Goal: Task Accomplishment & Management: Use online tool/utility

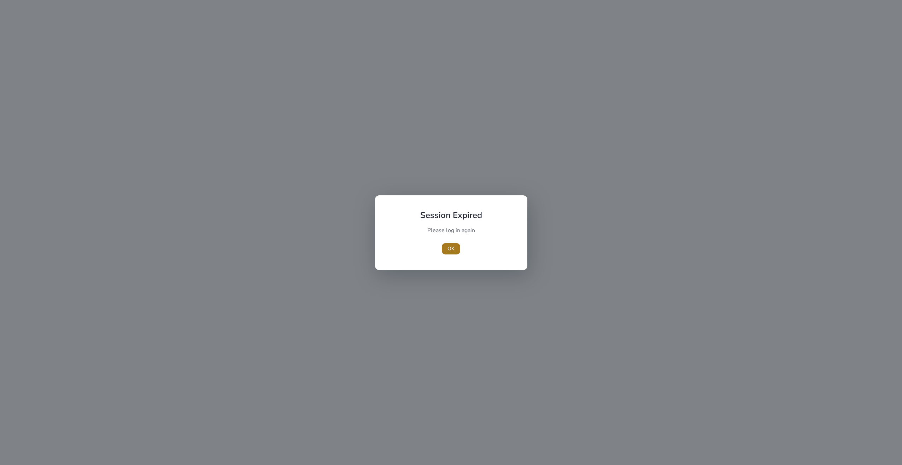
click at [450, 251] on span "OK" at bounding box center [451, 248] width 7 height 7
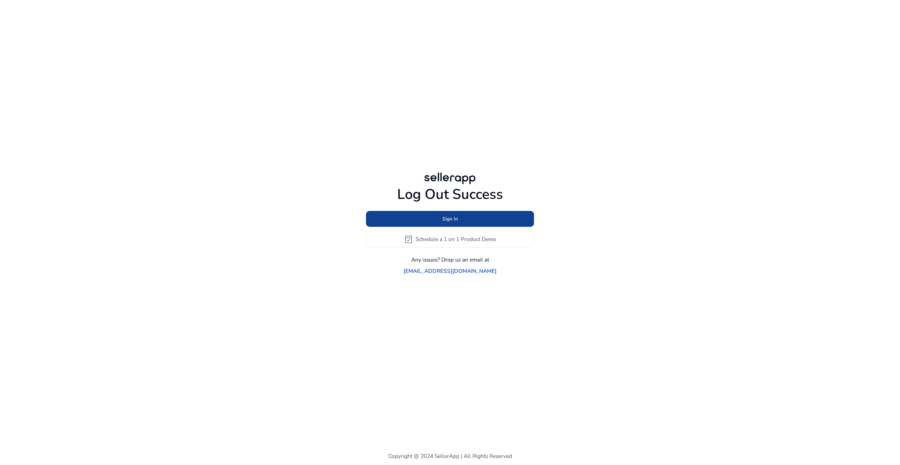
click at [459, 224] on span at bounding box center [450, 218] width 168 height 17
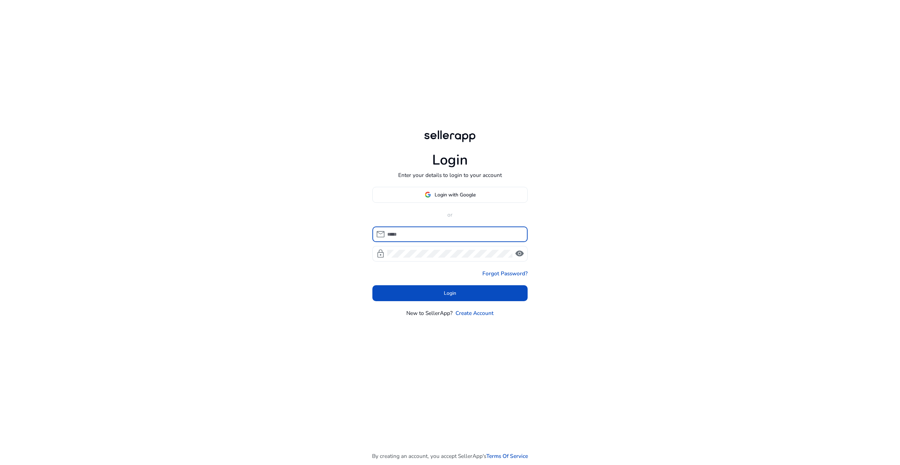
type input "**********"
click at [455, 194] on span "Login with Google" at bounding box center [454, 194] width 41 height 7
click at [590, 171] on div "**********" at bounding box center [450, 233] width 848 height 466
click at [473, 281] on form "**********" at bounding box center [450, 263] width 156 height 75
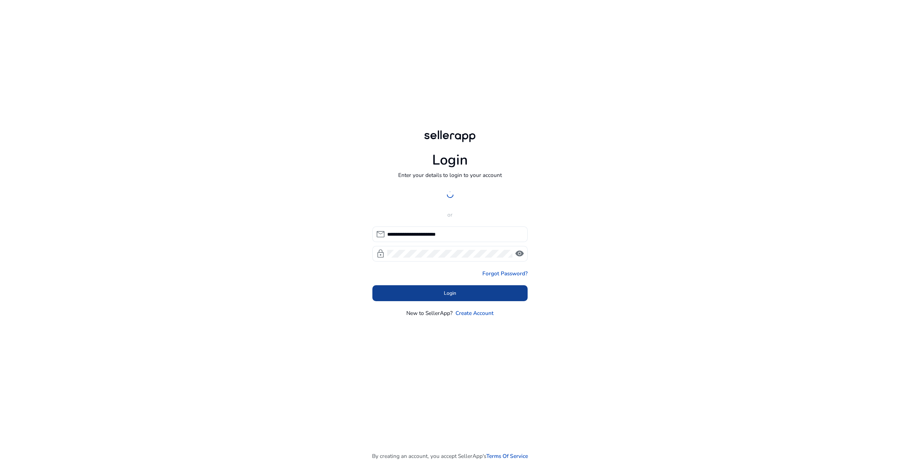
click at [470, 291] on span at bounding box center [450, 293] width 156 height 17
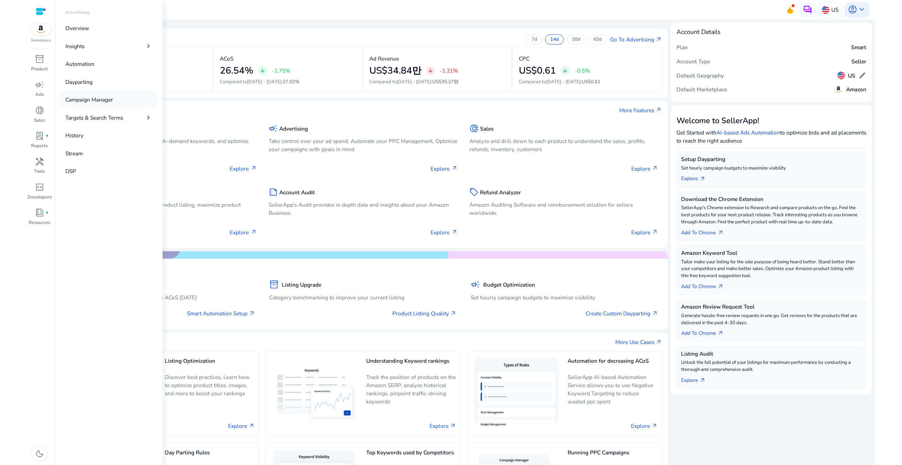
click at [108, 102] on p "Campaign Manager" at bounding box center [89, 99] width 48 height 8
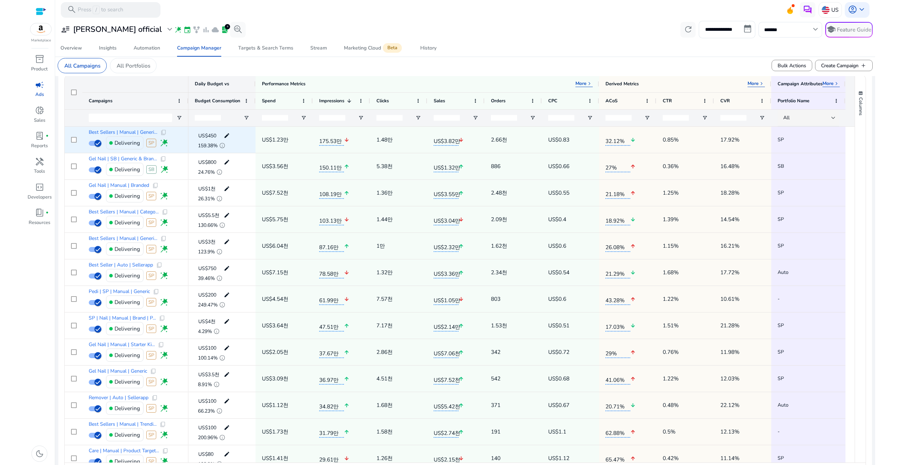
scroll to position [247, 0]
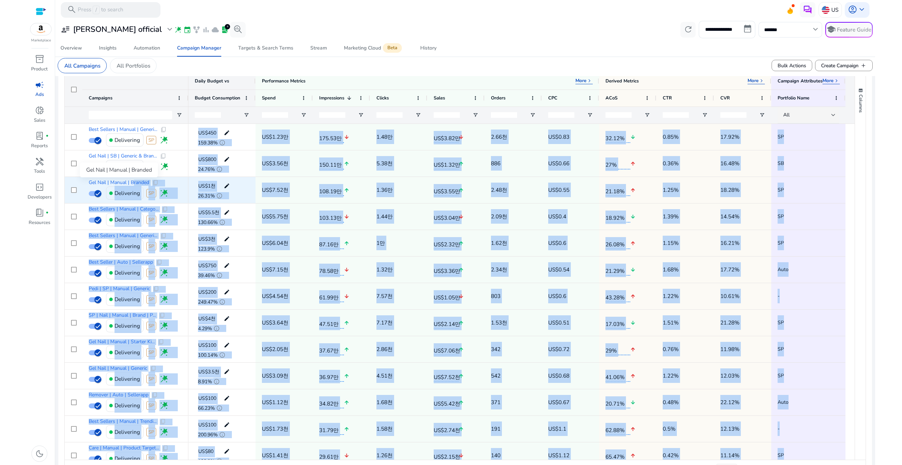
drag, startPoint x: 87, startPoint y: 183, endPoint x: 130, endPoint y: 183, distance: 43.1
drag, startPoint x: 130, startPoint y: 183, endPoint x: 154, endPoint y: 180, distance: 24.2
click at [154, 180] on span "content_copy" at bounding box center [155, 183] width 6 height 6
copy body "randed content_copy Delivering SP wand_stars Best Sellers | Manual | Catego... …"
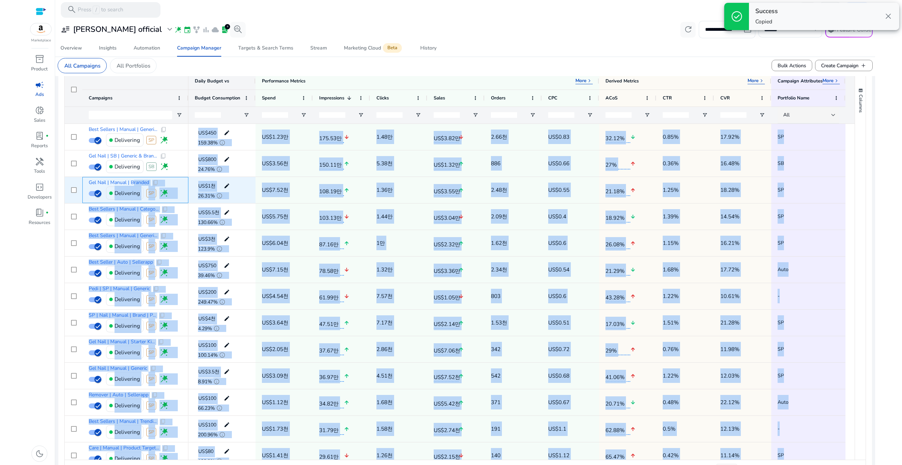
click at [174, 181] on div "Gel Nail | Manual | Branded content_copy" at bounding box center [135, 183] width 93 height 6
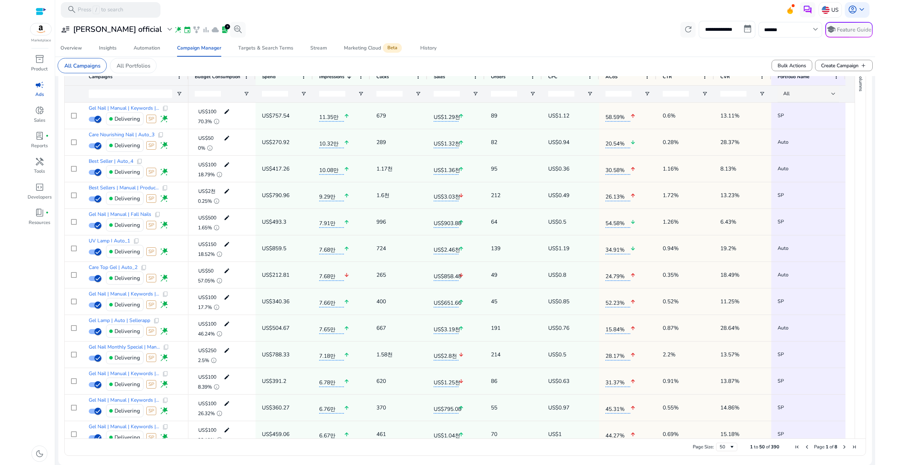
scroll to position [990, 0]
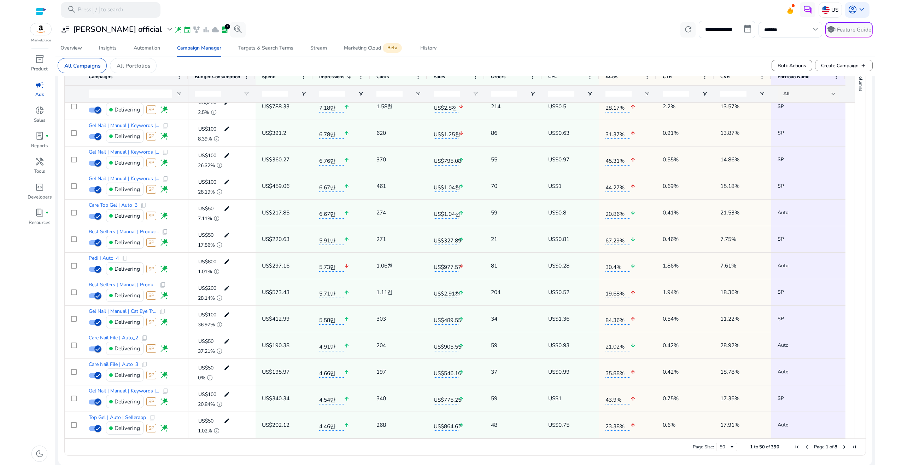
click at [842, 448] on span "Next Page" at bounding box center [845, 447] width 6 height 6
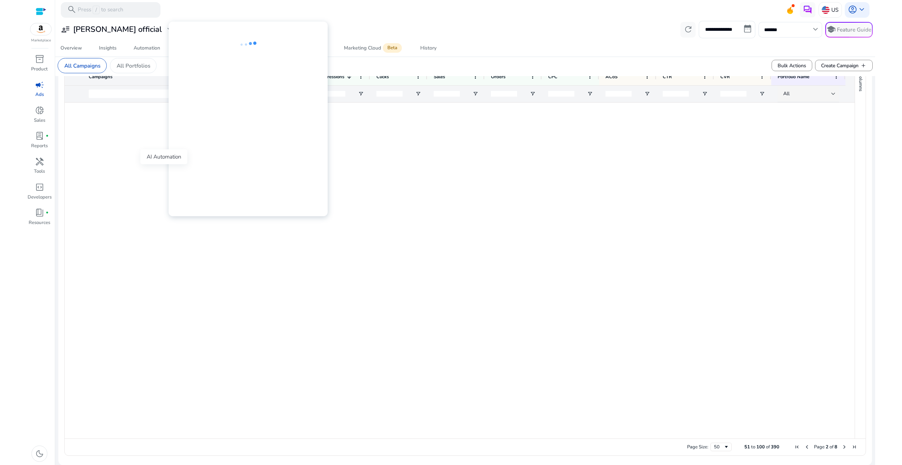
scroll to position [0, 0]
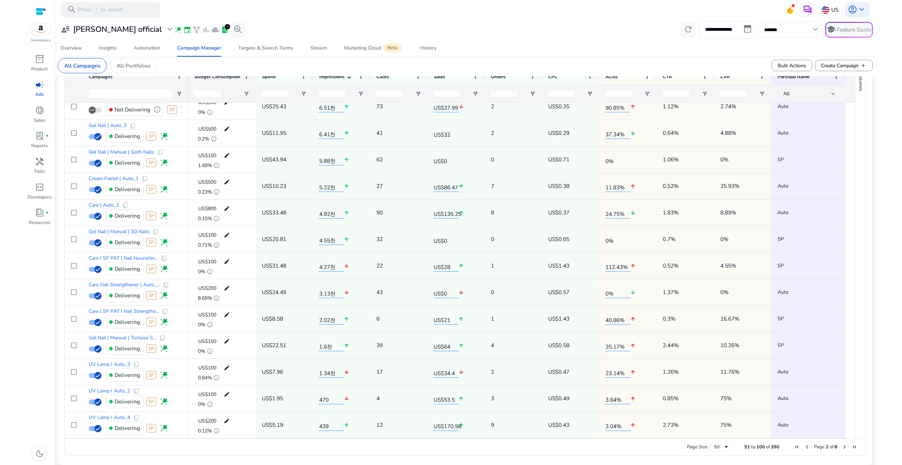
click at [842, 448] on span "Next Page" at bounding box center [845, 447] width 6 height 6
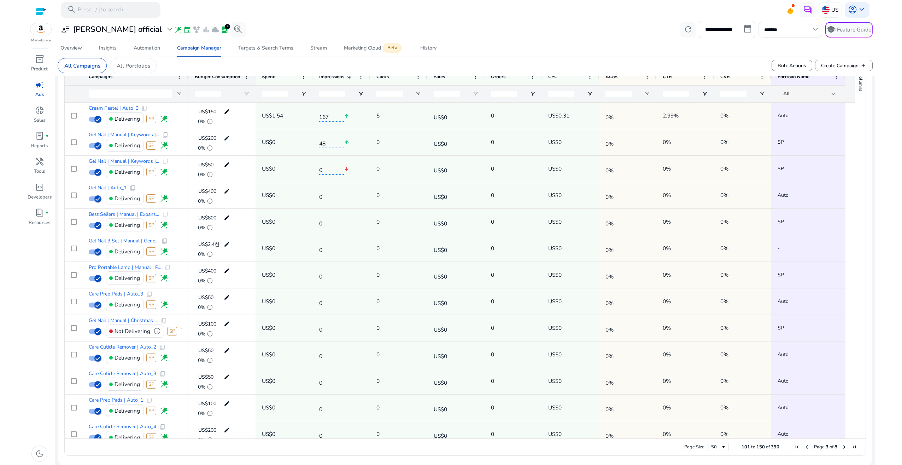
click at [794, 447] on span "First Page" at bounding box center [797, 447] width 6 height 6
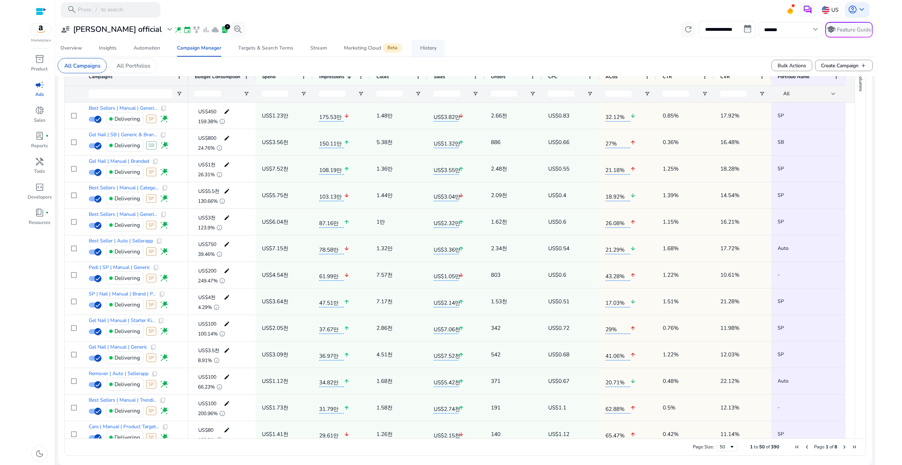
click at [428, 47] on div "History" at bounding box center [428, 48] width 16 height 5
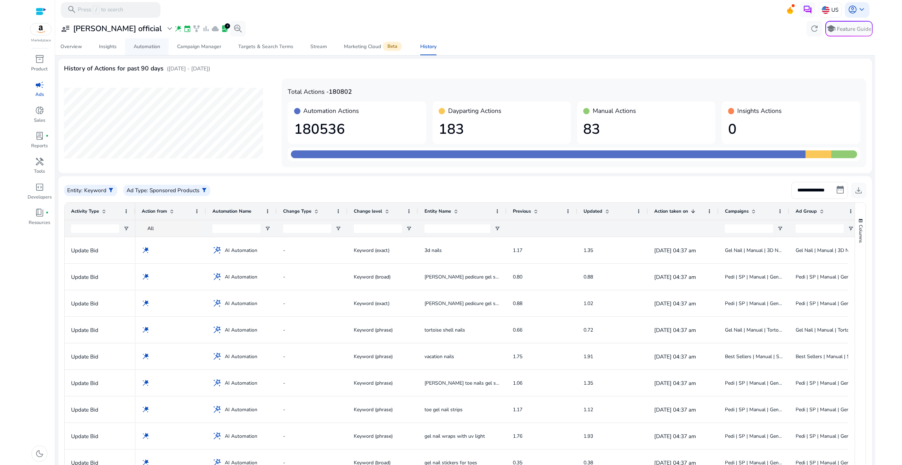
click at [142, 48] on div "Automation" at bounding box center [147, 46] width 27 height 5
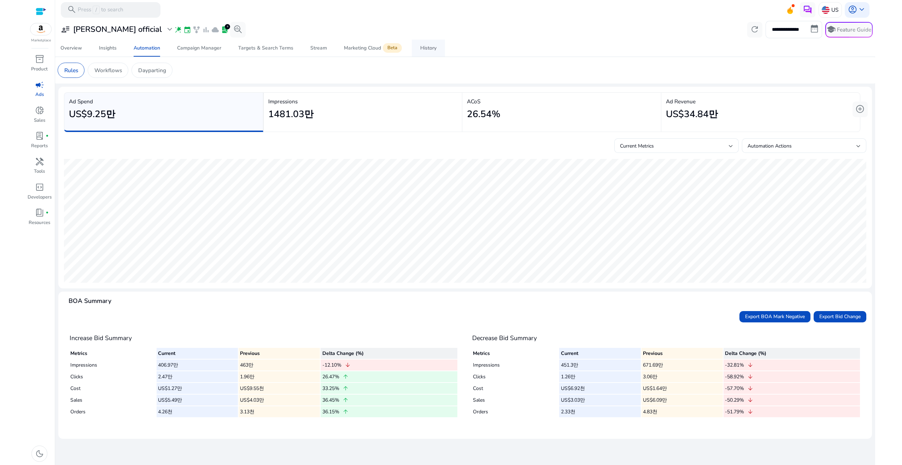
click at [428, 51] on div "History" at bounding box center [428, 48] width 16 height 5
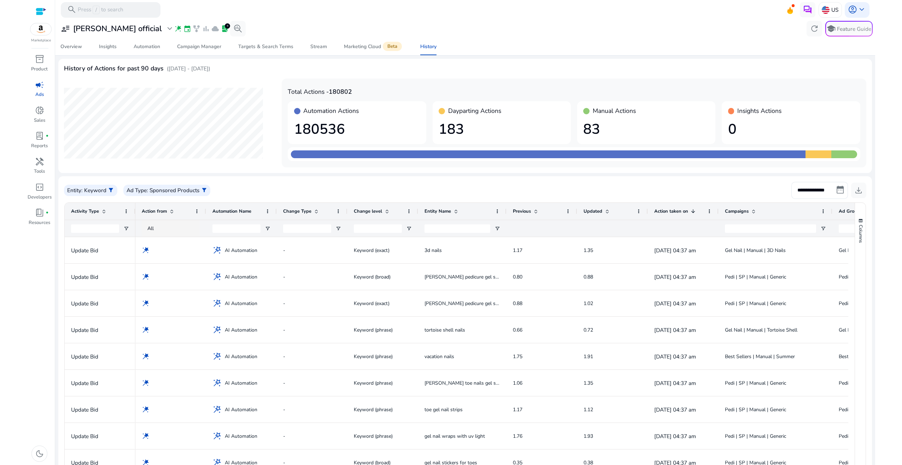
drag, startPoint x: 787, startPoint y: 210, endPoint x: 830, endPoint y: 210, distance: 43.1
click at [831, 210] on div at bounding box center [832, 211] width 3 height 17
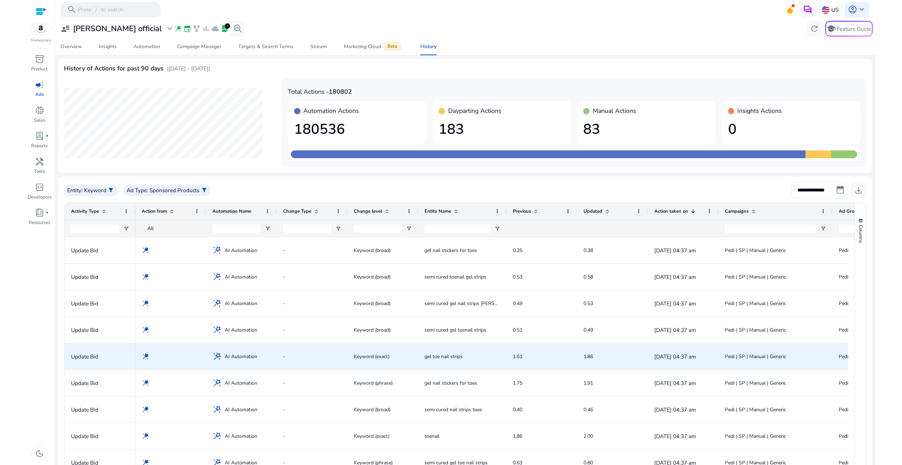
scroll to position [235, 0]
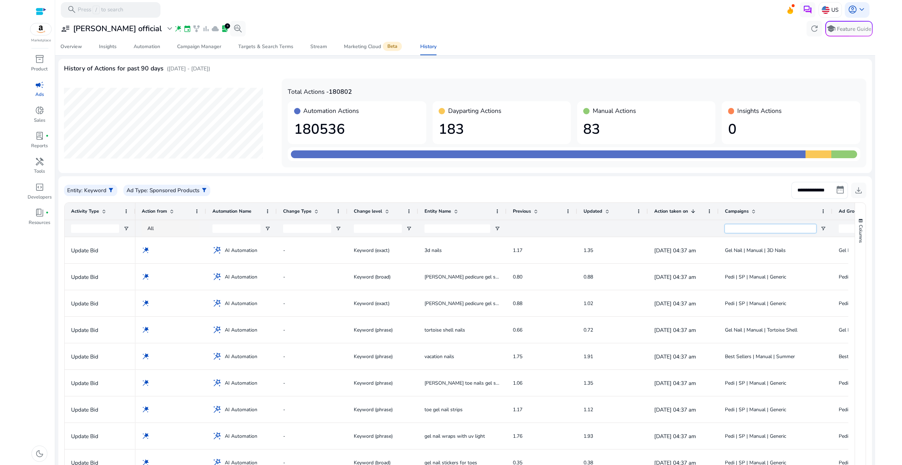
click at [760, 228] on input "Campaigns Filter Input" at bounding box center [770, 228] width 91 height 8
paste input "**********"
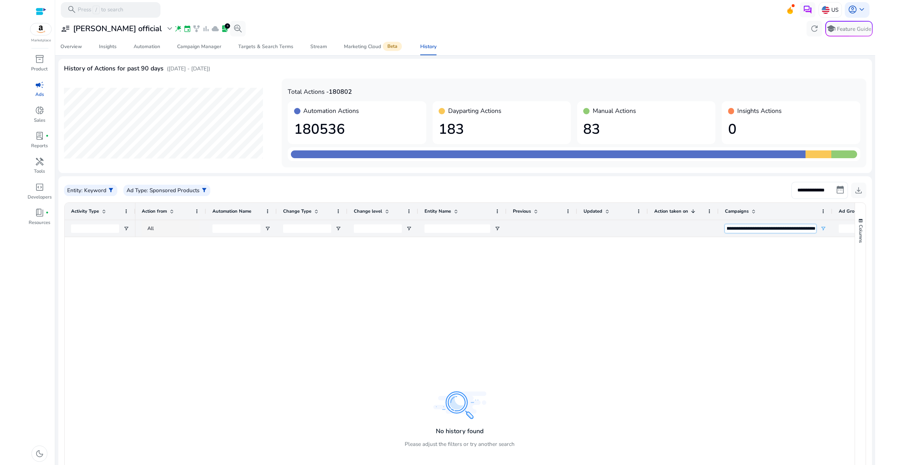
scroll to position [0, 0]
click at [744, 231] on input "**********" at bounding box center [770, 228] width 91 height 8
paste input "Campaigns Filter Input"
click at [841, 186] on input "**********" at bounding box center [820, 190] width 57 height 17
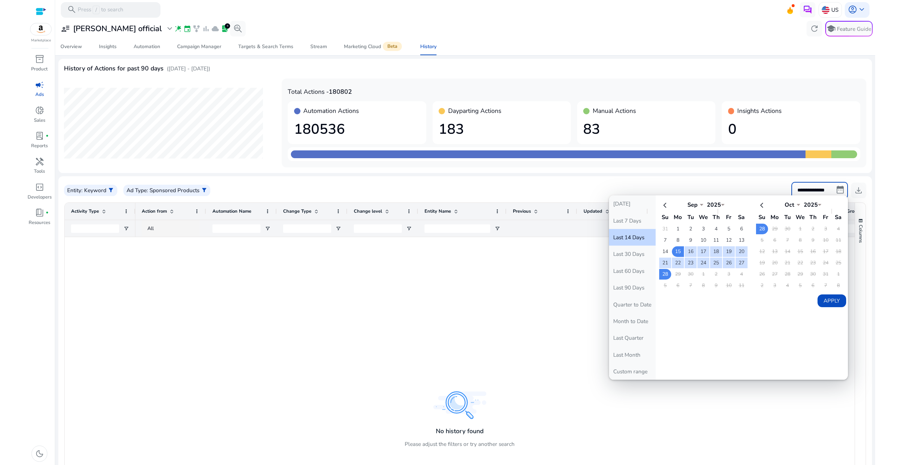
click at [446, 332] on div at bounding box center [494, 410] width 719 height 346
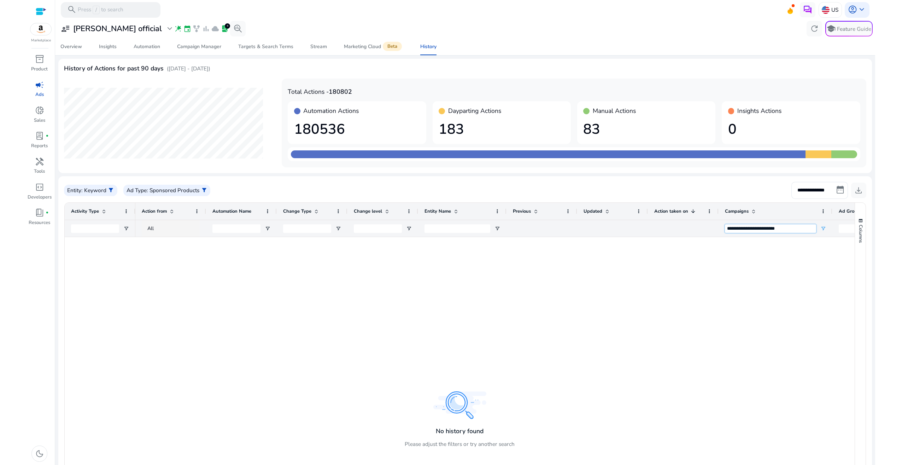
click at [766, 229] on input "**********" at bounding box center [770, 228] width 91 height 8
paste input "*****"
click at [764, 229] on input "**********" at bounding box center [770, 228] width 91 height 8
paste input "Campaigns Filter Input"
type input "**********"
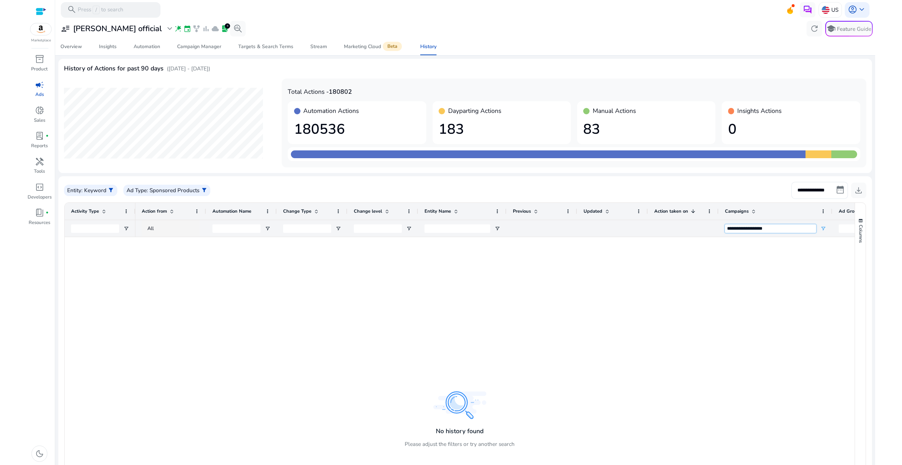
drag, startPoint x: 798, startPoint y: 232, endPoint x: 726, endPoint y: 233, distance: 71.8
click at [726, 233] on div "**********" at bounding box center [770, 228] width 91 height 17
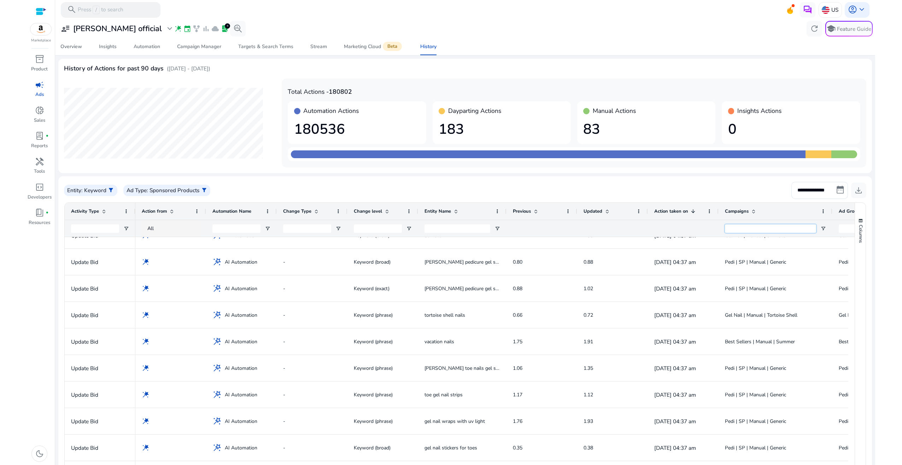
scroll to position [27, 0]
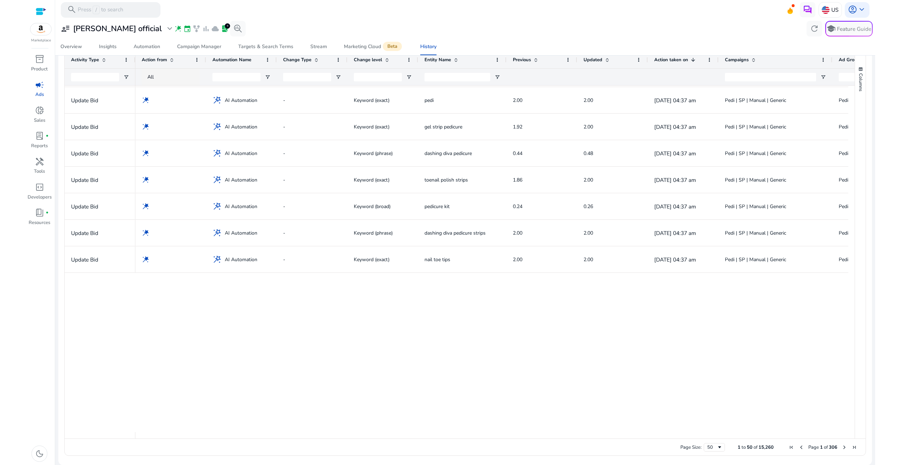
click at [842, 447] on span "Next Page" at bounding box center [845, 447] width 6 height 6
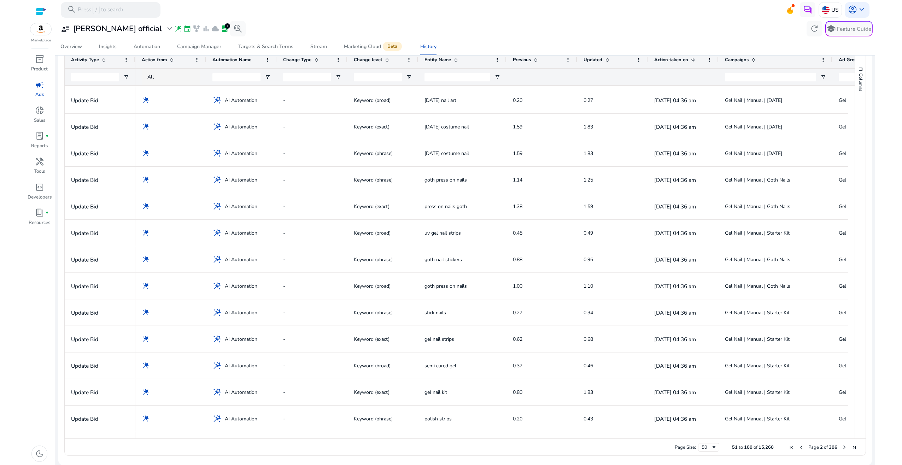
click at [842, 450] on span "Page 2 of 306" at bounding box center [823, 447] width 73 height 6
click at [842, 447] on span "Next Page" at bounding box center [845, 447] width 6 height 6
click at [837, 447] on span "Page 3 of 306" at bounding box center [823, 447] width 73 height 6
click at [842, 446] on span "Next Page" at bounding box center [845, 447] width 6 height 6
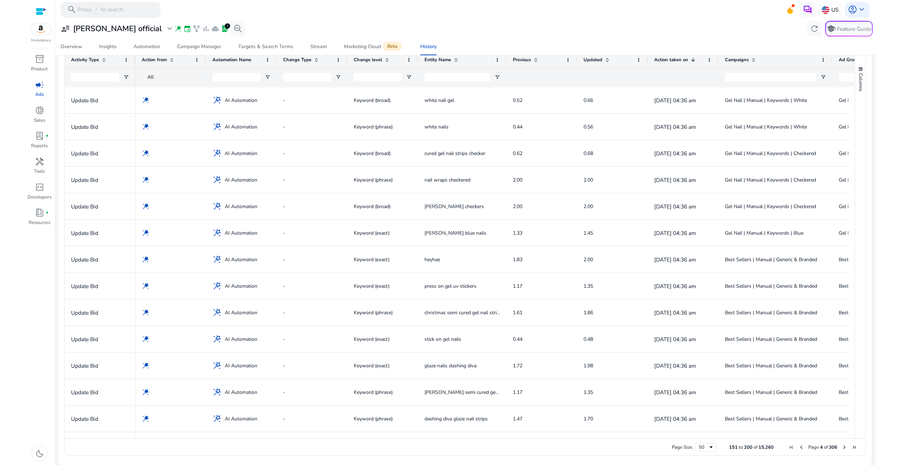
click at [842, 448] on span "Next Page" at bounding box center [845, 447] width 6 height 6
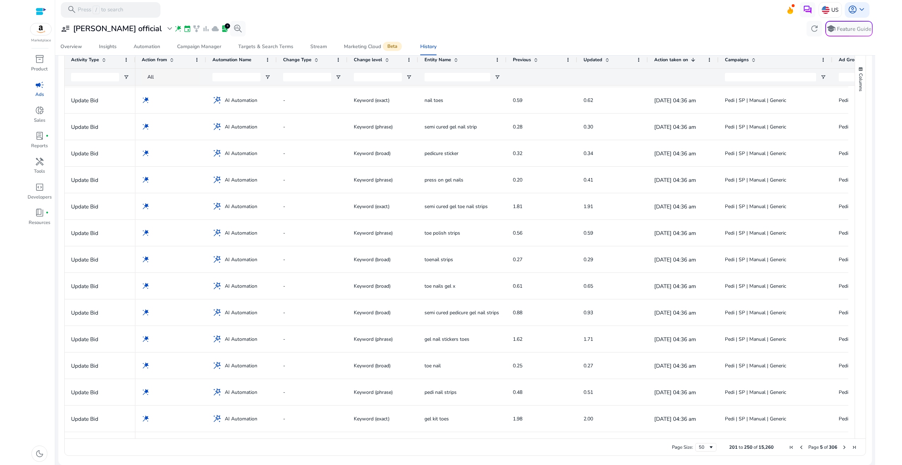
click at [842, 447] on span "Next Page" at bounding box center [845, 447] width 6 height 6
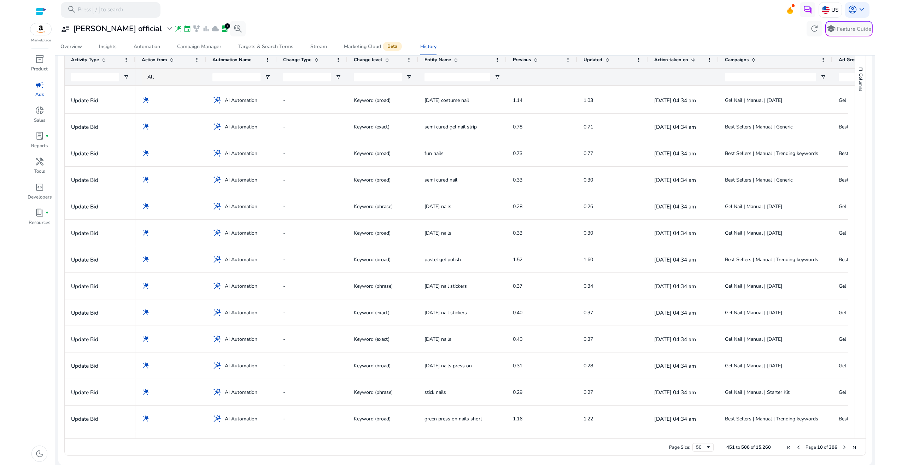
click at [844, 449] on span "Page 10 of 306" at bounding box center [822, 447] width 76 height 6
click at [844, 449] on span "Next Page" at bounding box center [845, 447] width 6 height 6
click at [839, 448] on span "Page 11 of 306" at bounding box center [822, 447] width 76 height 6
click at [842, 447] on span "Next Page" at bounding box center [845, 447] width 6 height 6
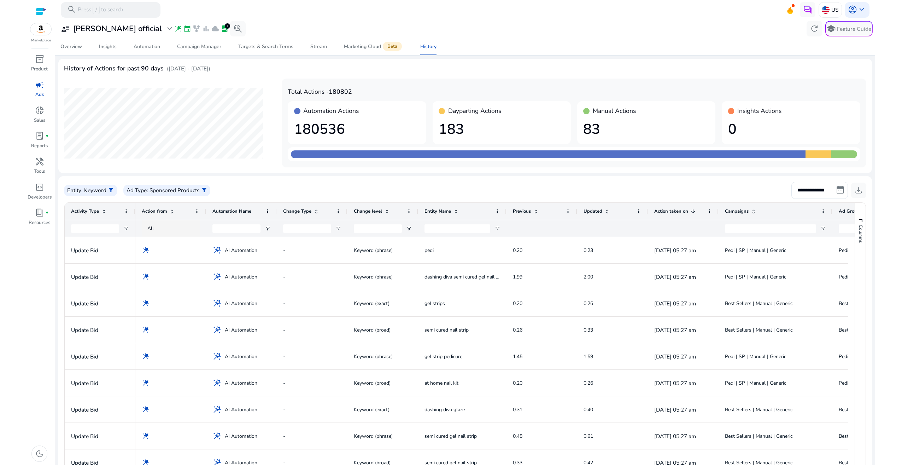
scroll to position [151, 0]
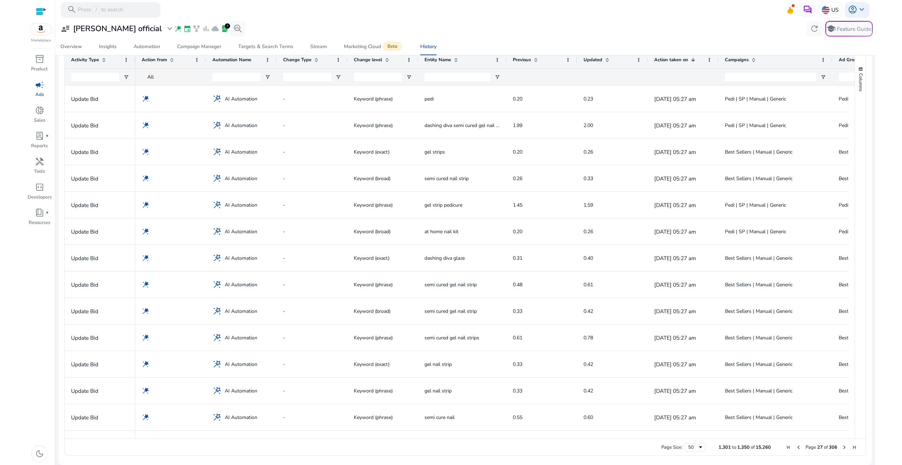
click at [842, 447] on span "Next Page" at bounding box center [845, 447] width 6 height 6
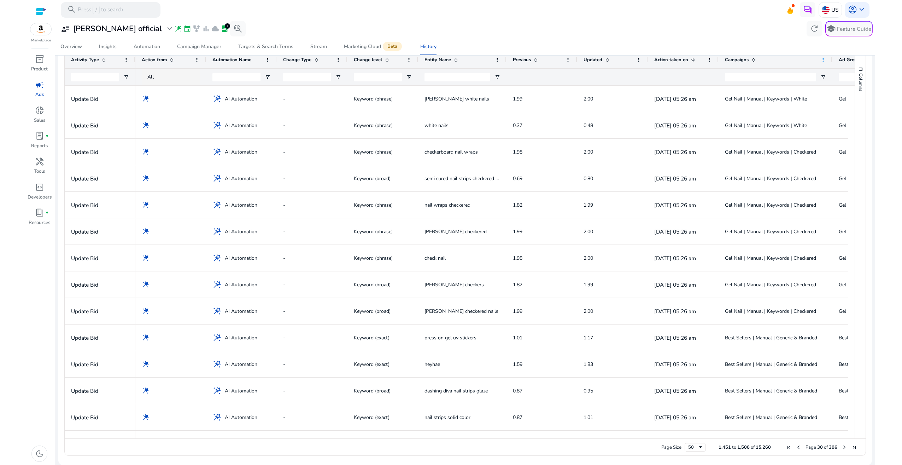
click at [826, 60] on span at bounding box center [824, 60] width 6 height 6
click at [753, 62] on span at bounding box center [754, 60] width 6 height 6
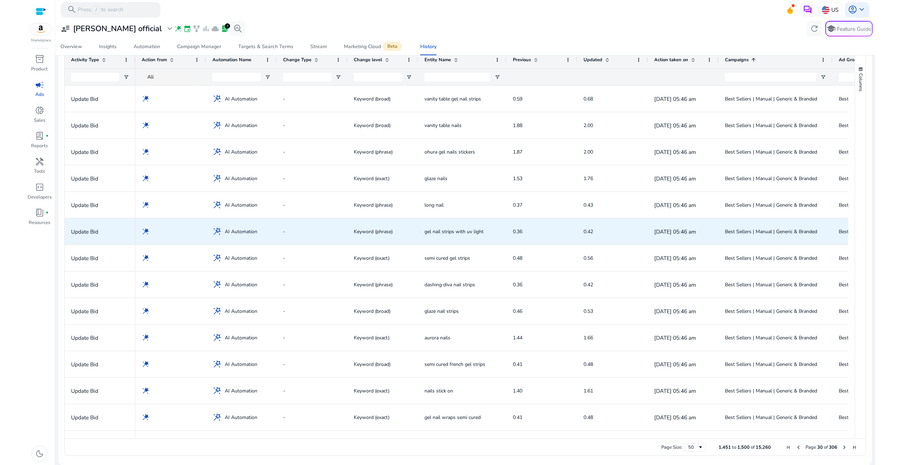
scroll to position [980, 0]
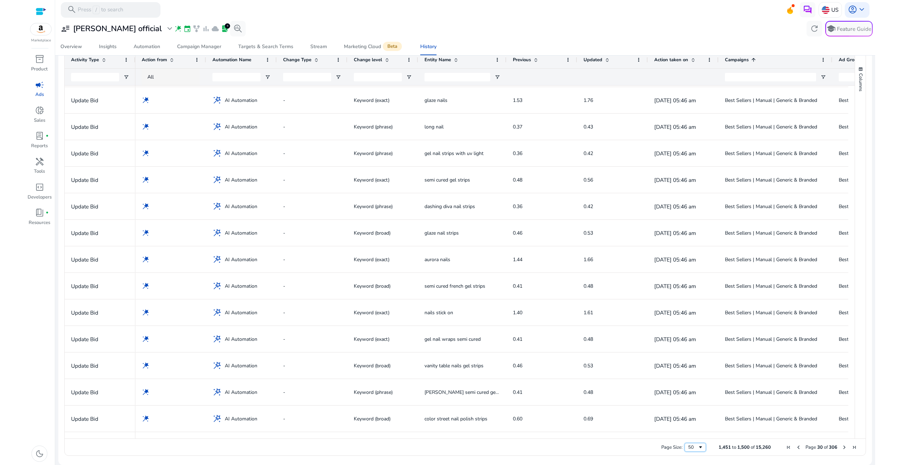
click at [688, 447] on div "50" at bounding box center [693, 447] width 10 height 6
click at [843, 446] on span "Next Page" at bounding box center [845, 447] width 6 height 6
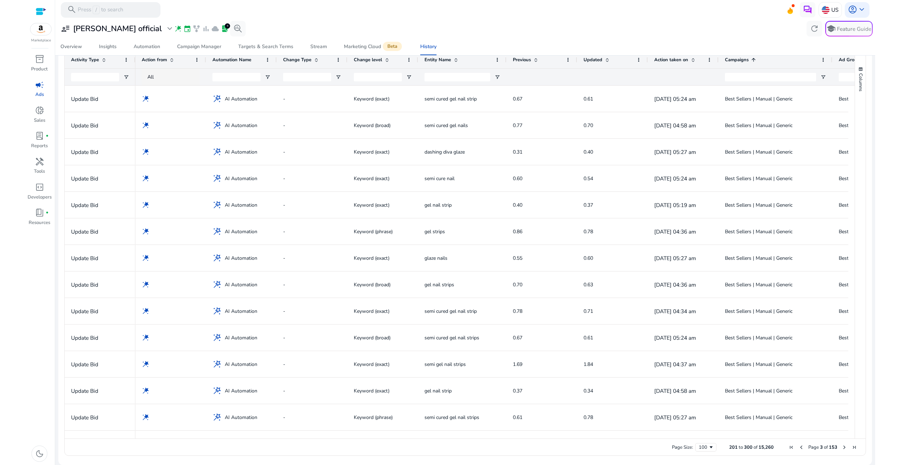
click at [843, 446] on span "Next Page" at bounding box center [845, 447] width 6 height 6
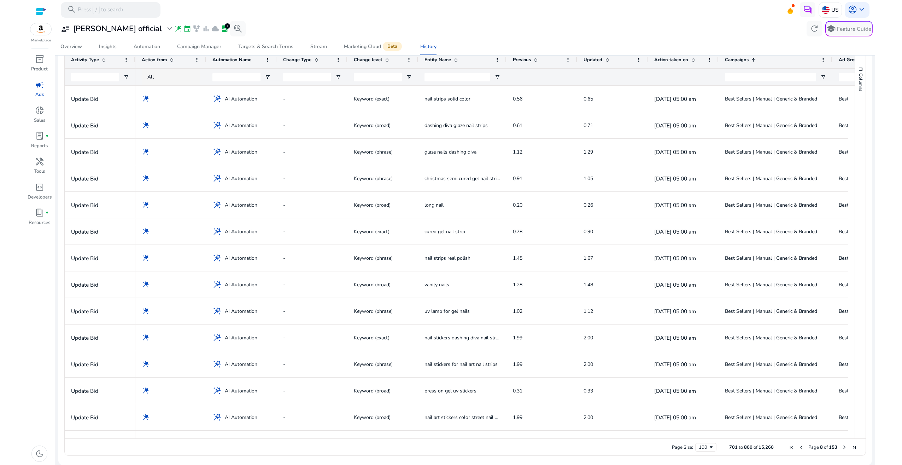
click at [843, 446] on span "Next Page" at bounding box center [845, 447] width 6 height 6
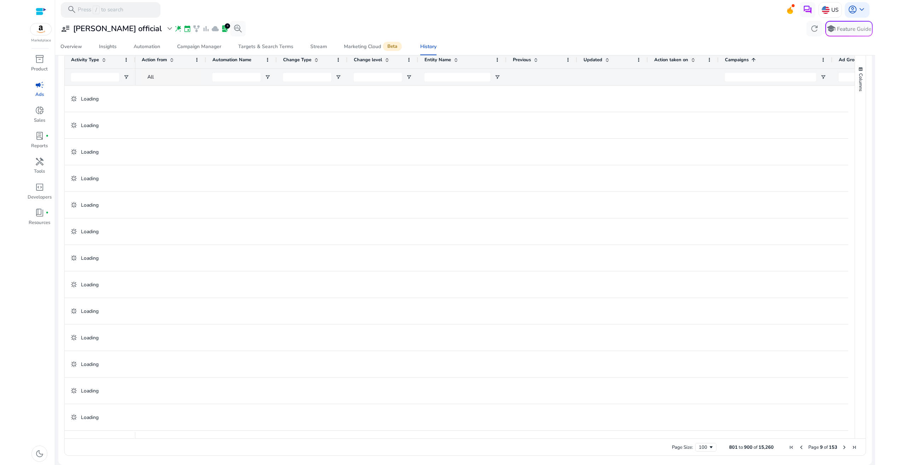
click at [843, 446] on span "Next Page" at bounding box center [845, 447] width 6 height 6
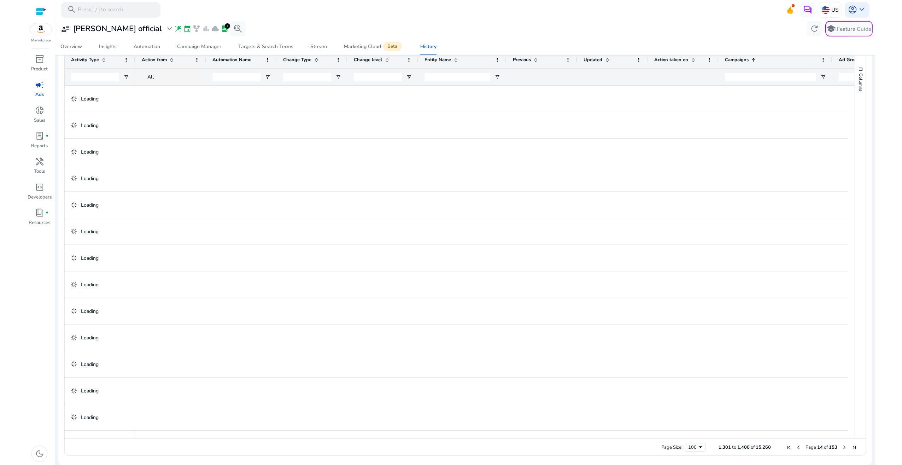
click at [843, 446] on span "Next Page" at bounding box center [845, 447] width 6 height 6
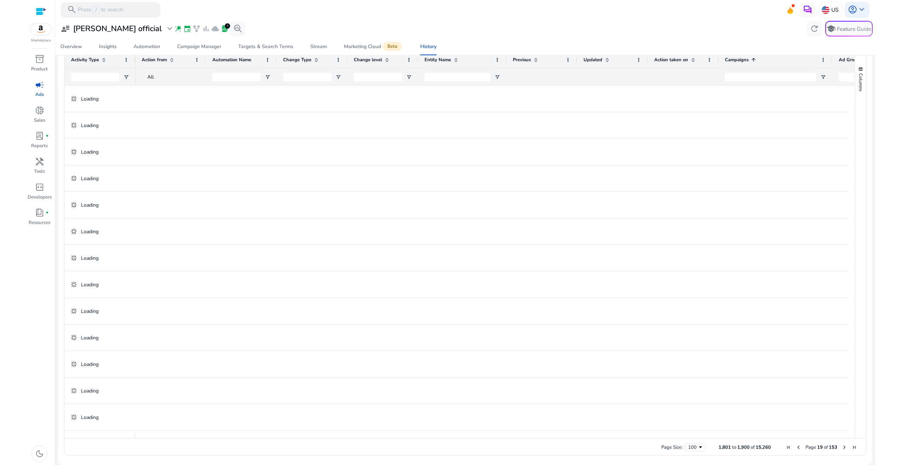
click at [843, 446] on span "Next Page" at bounding box center [845, 447] width 6 height 6
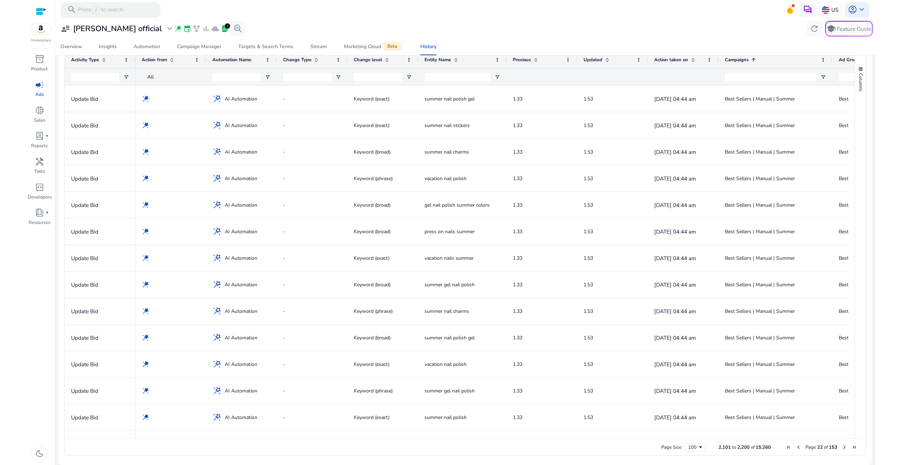
click at [843, 446] on span "Next Page" at bounding box center [845, 447] width 6 height 6
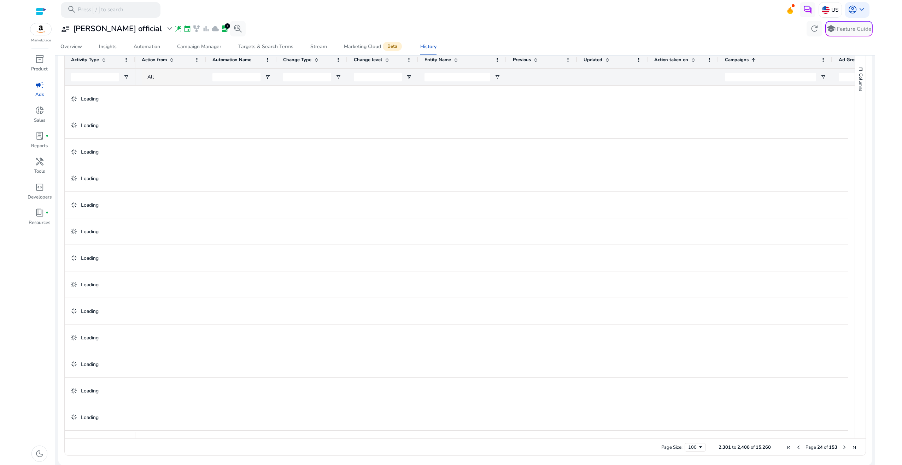
click at [843, 446] on span "Next Page" at bounding box center [845, 447] width 6 height 6
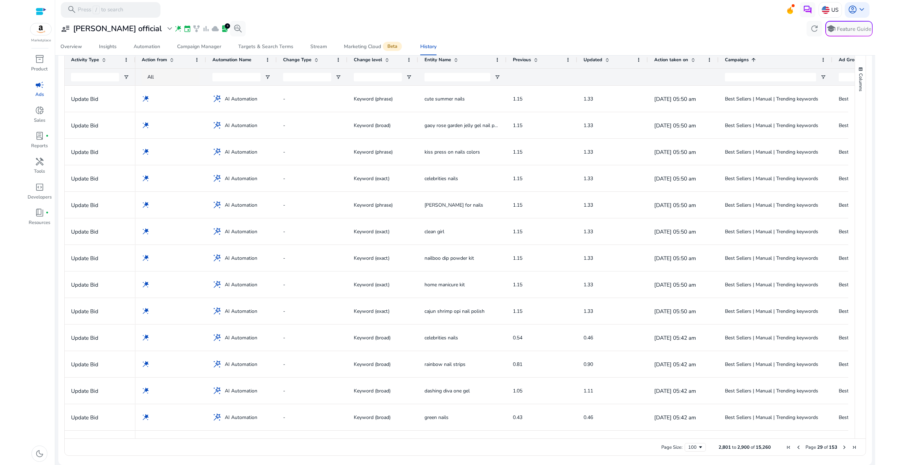
click at [843, 446] on span "Next Page" at bounding box center [845, 447] width 6 height 6
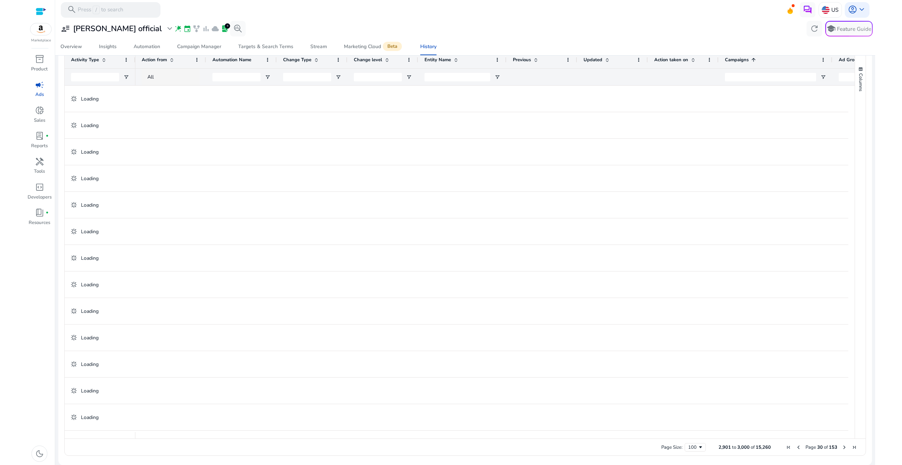
click at [843, 446] on span "Next Page" at bounding box center [845, 447] width 6 height 6
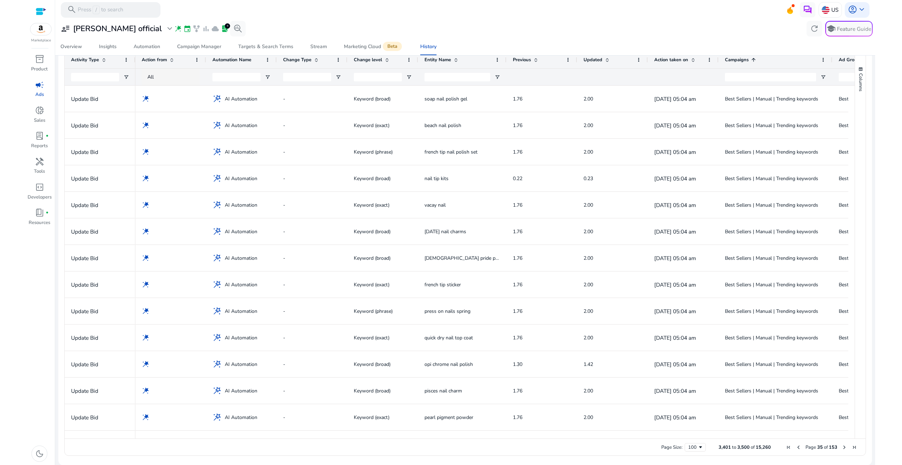
click at [843, 446] on span "Next Page" at bounding box center [845, 447] width 6 height 6
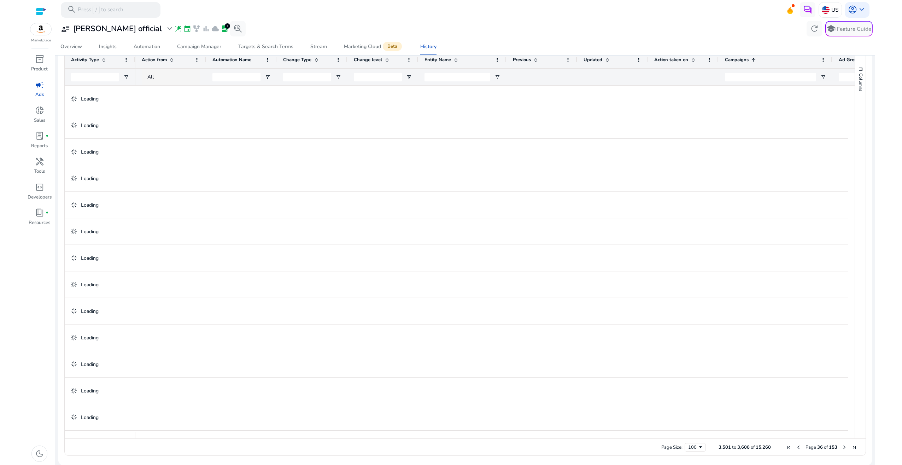
click at [843, 446] on span "Next Page" at bounding box center [845, 447] width 6 height 6
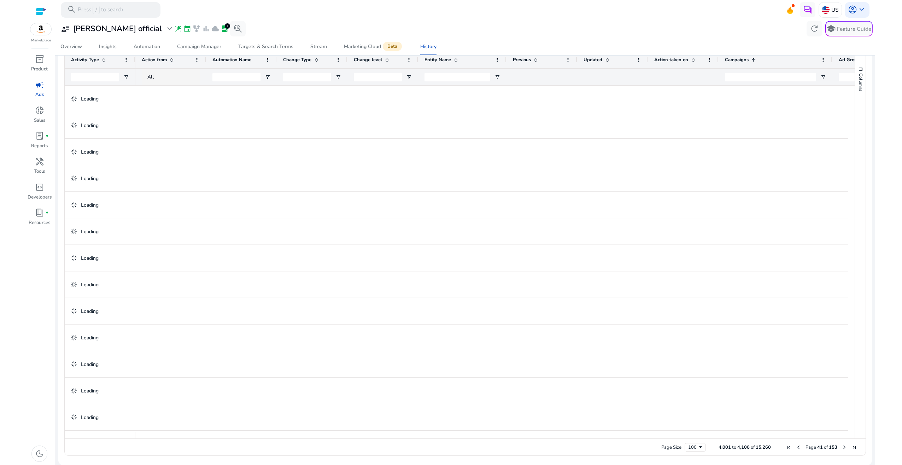
click at [843, 446] on span "Next Page" at bounding box center [845, 447] width 6 height 6
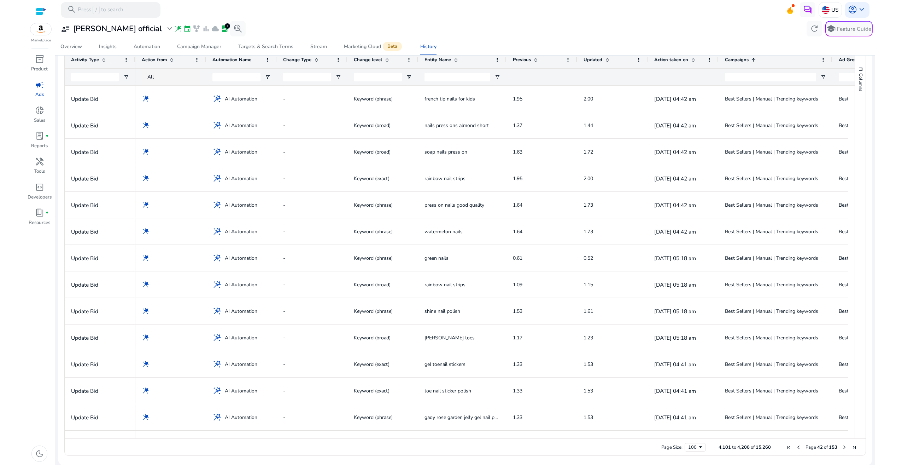
click at [843, 446] on span "Next Page" at bounding box center [845, 447] width 6 height 6
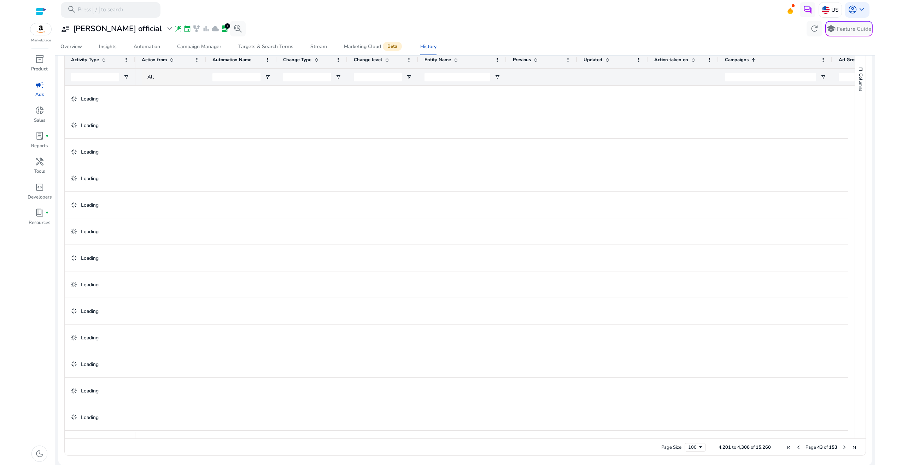
click at [843, 446] on span "Next Page" at bounding box center [845, 447] width 6 height 6
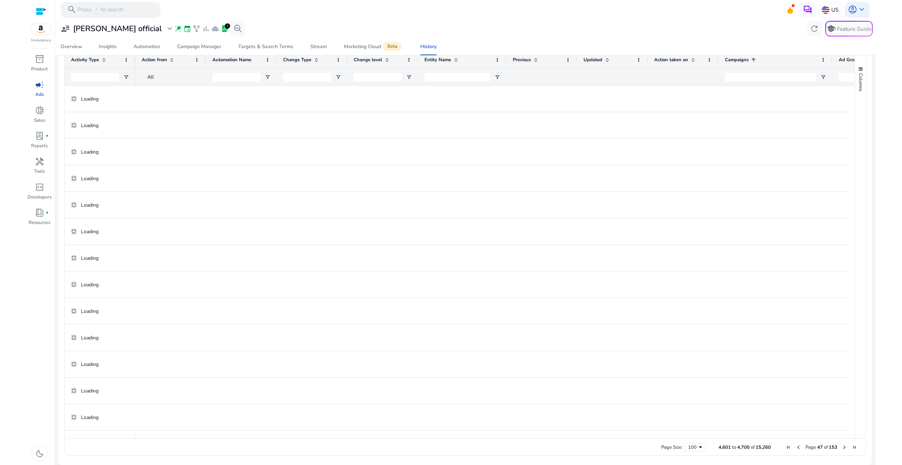
click at [843, 446] on span "Next Page" at bounding box center [845, 447] width 6 height 6
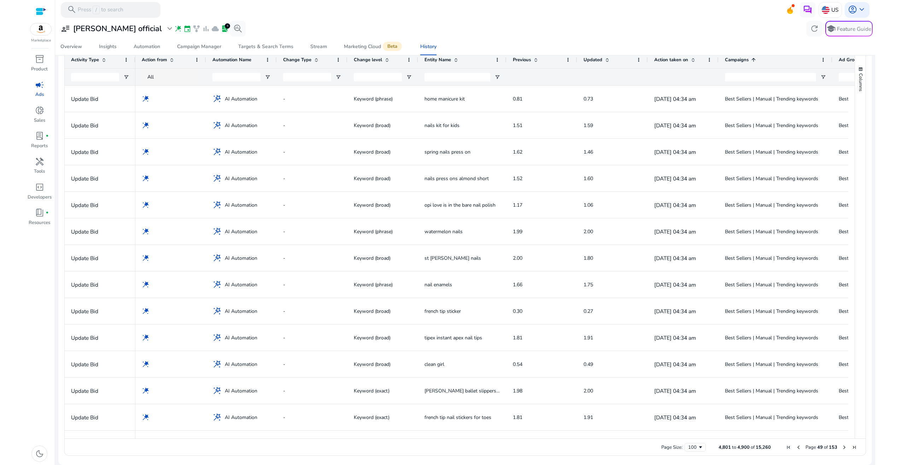
click at [843, 446] on span "Next Page" at bounding box center [845, 447] width 6 height 6
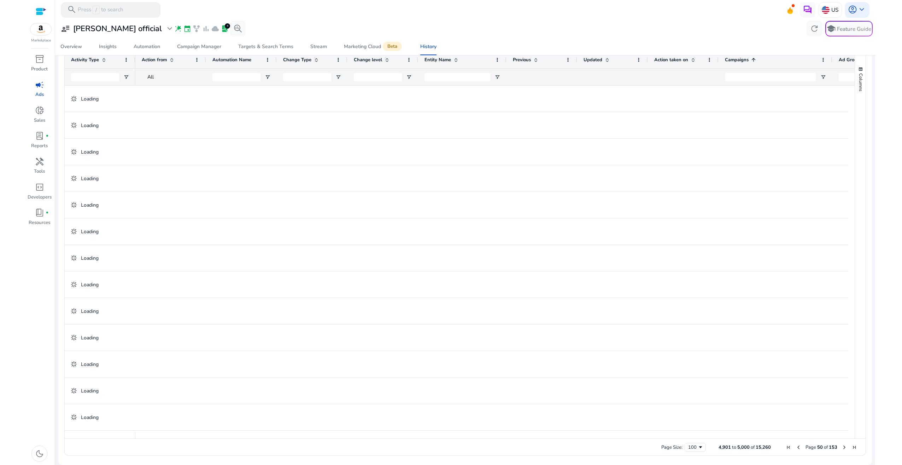
click at [843, 446] on span "Next Page" at bounding box center [845, 447] width 6 height 6
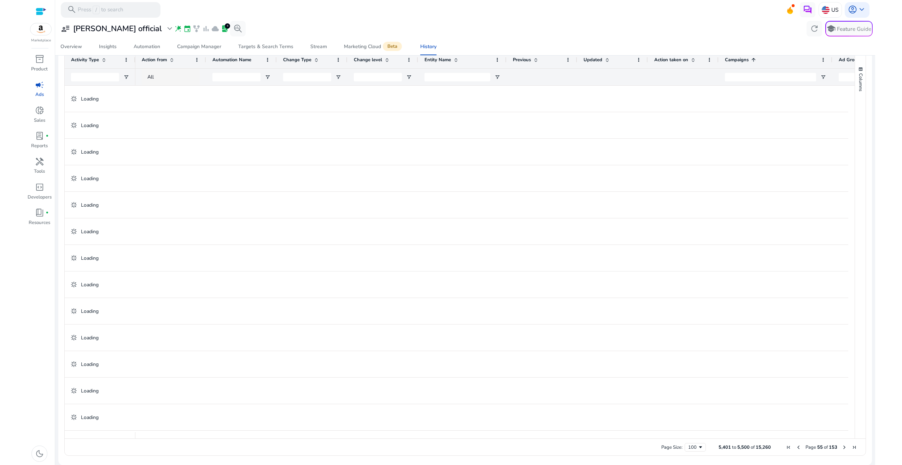
click at [843, 446] on span "Next Page" at bounding box center [845, 447] width 6 height 6
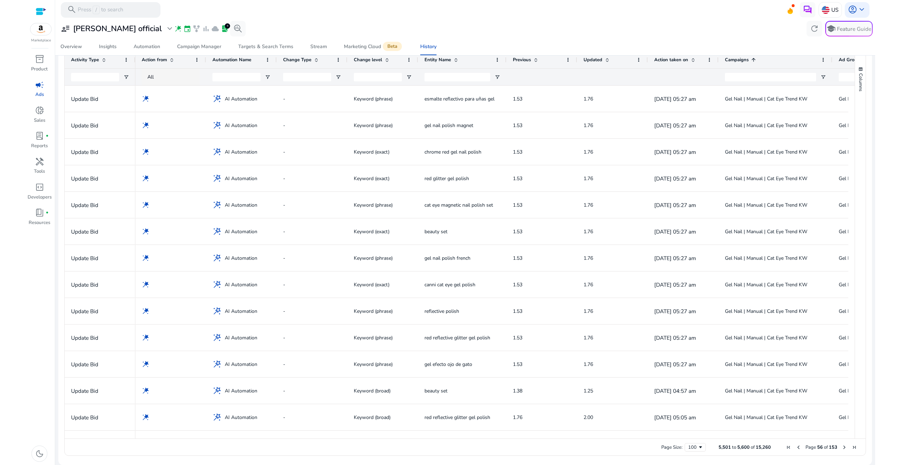
click at [843, 446] on span "Next Page" at bounding box center [845, 447] width 6 height 6
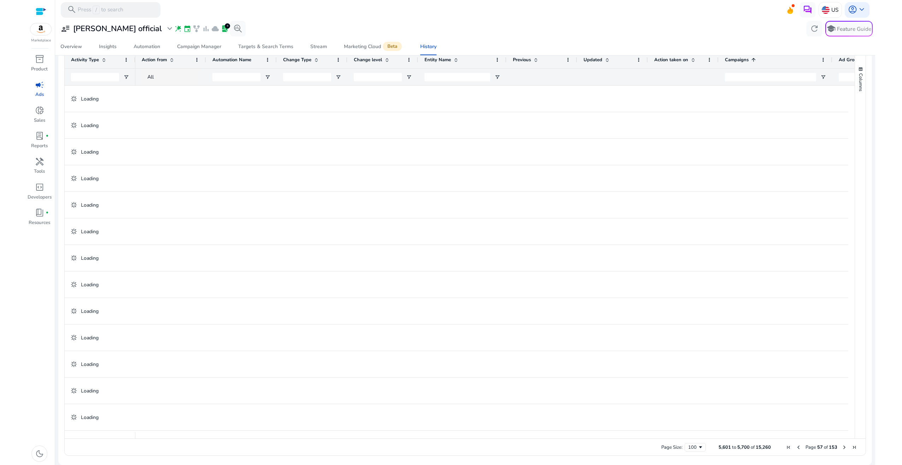
click at [843, 446] on span "Next Page" at bounding box center [845, 447] width 6 height 6
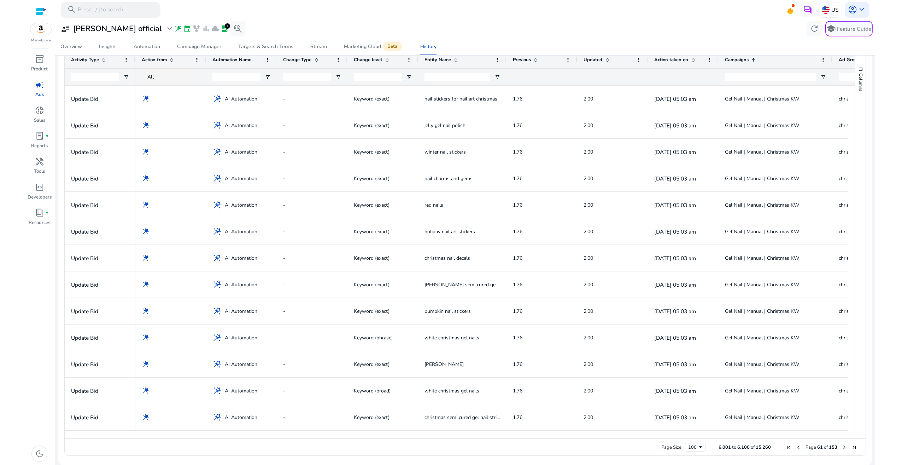
click at [843, 446] on span "Next Page" at bounding box center [845, 447] width 6 height 6
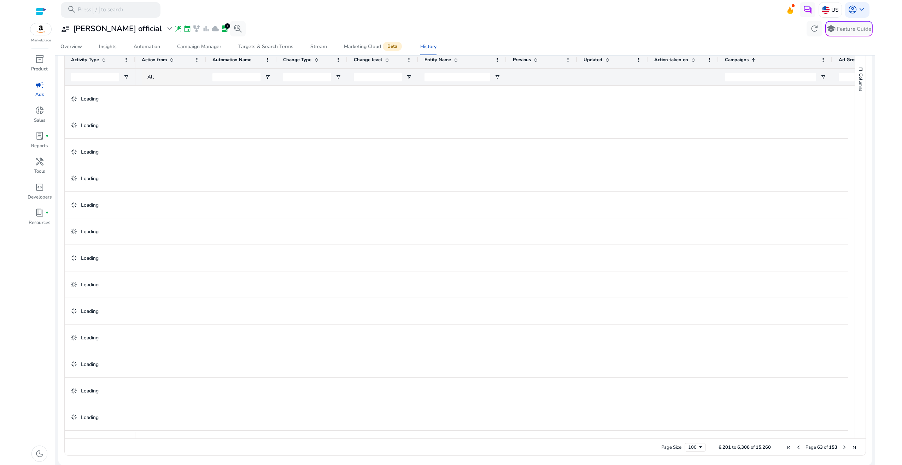
click at [843, 446] on span "Next Page" at bounding box center [845, 447] width 6 height 6
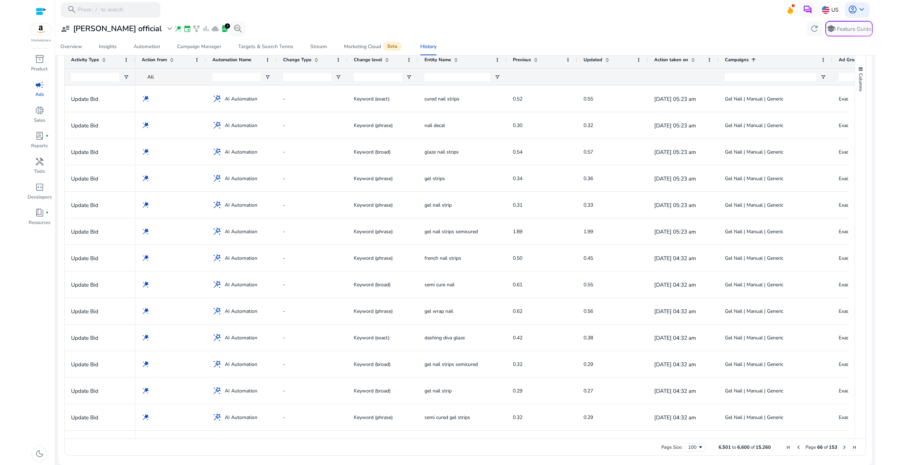
click at [843, 446] on span "Next Page" at bounding box center [845, 447] width 6 height 6
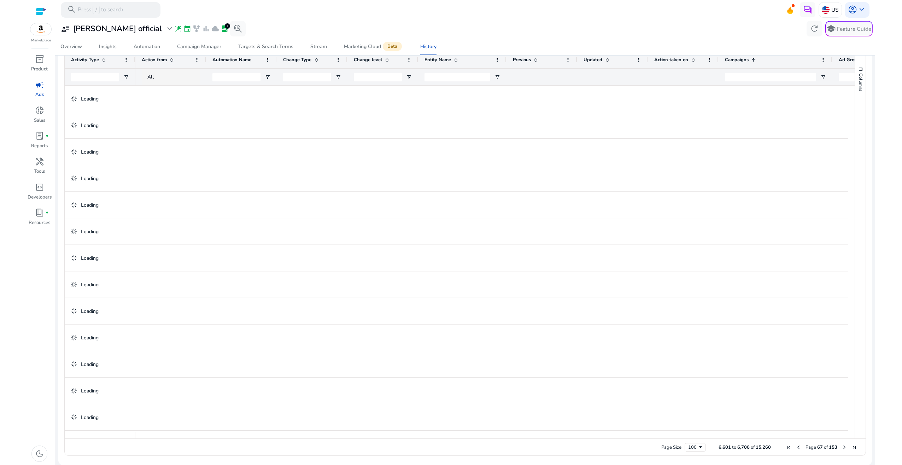
click at [843, 446] on span "Next Page" at bounding box center [845, 447] width 6 height 6
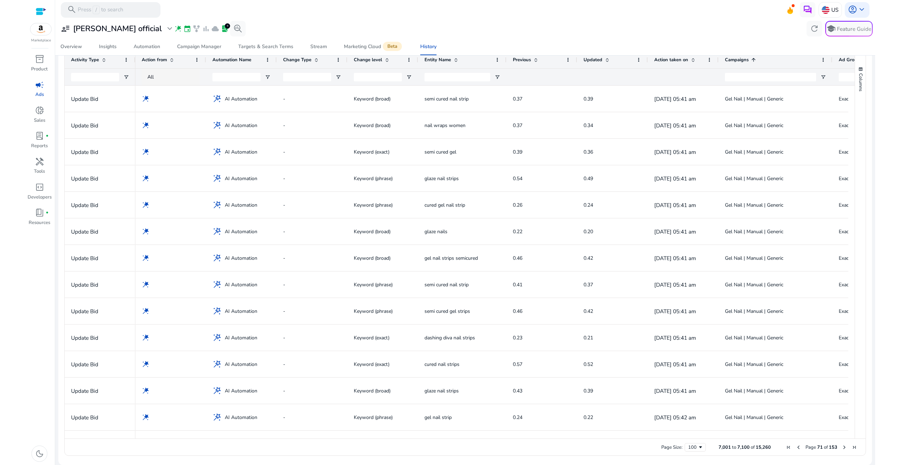
click at [843, 446] on span "Next Page" at bounding box center [845, 447] width 6 height 6
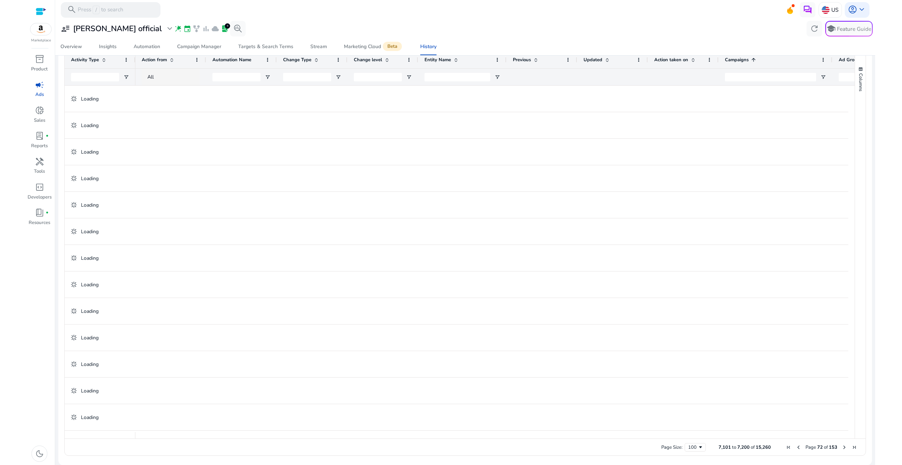
click at [843, 446] on span "Next Page" at bounding box center [845, 447] width 6 height 6
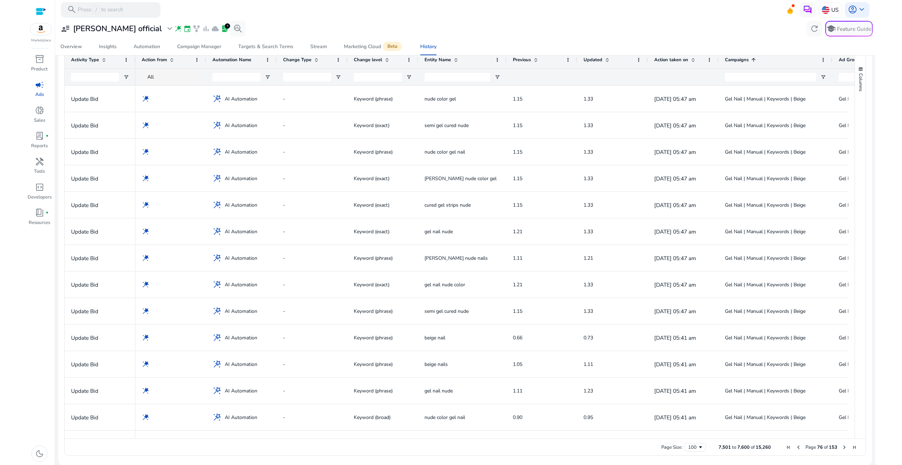
click at [843, 446] on span "Next Page" at bounding box center [845, 447] width 6 height 6
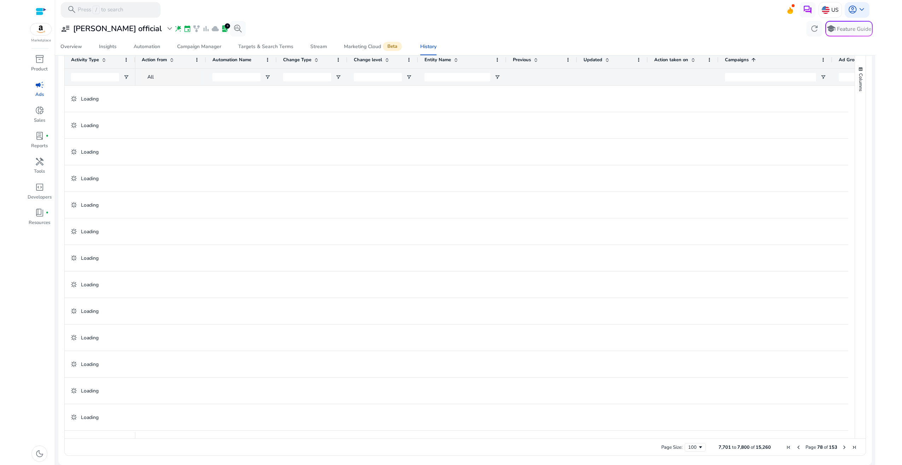
click at [843, 446] on span "Next Page" at bounding box center [845, 447] width 6 height 6
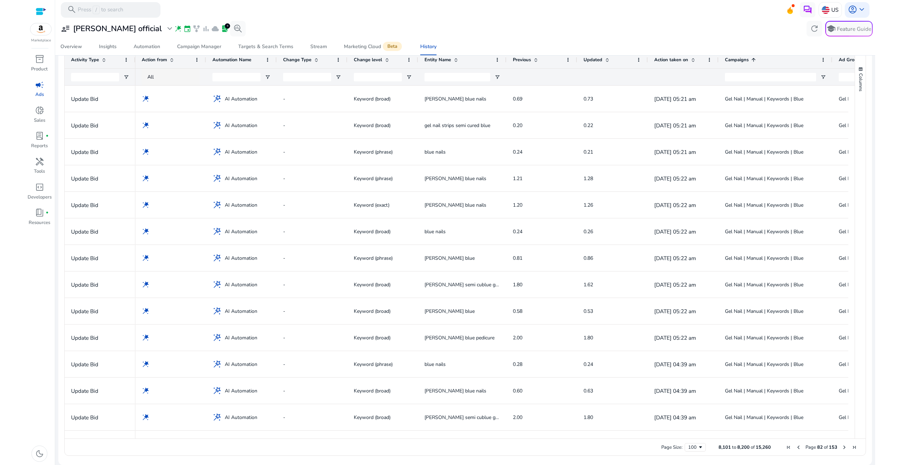
click at [843, 446] on span "Next Page" at bounding box center [845, 447] width 6 height 6
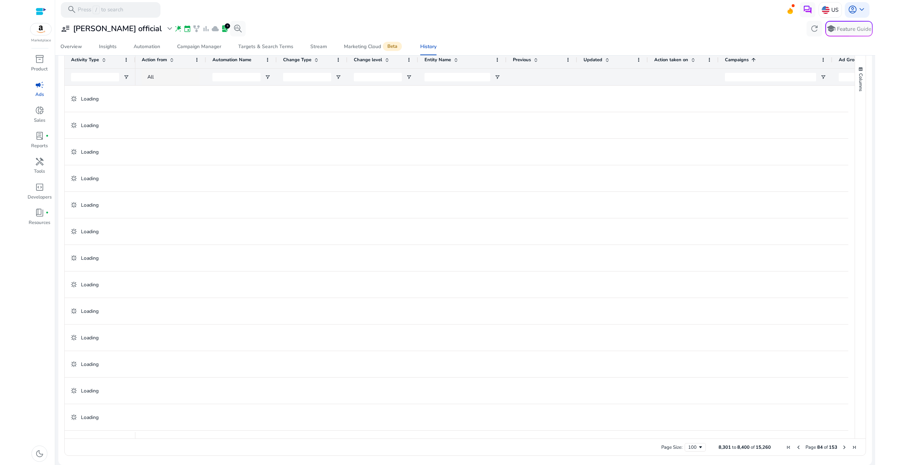
click at [843, 446] on span "Next Page" at bounding box center [845, 447] width 6 height 6
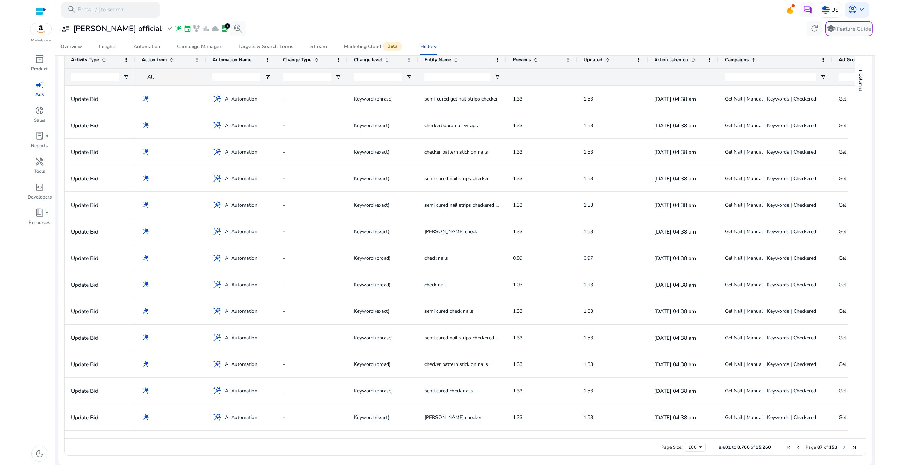
click at [843, 446] on span "Next Page" at bounding box center [845, 447] width 6 height 6
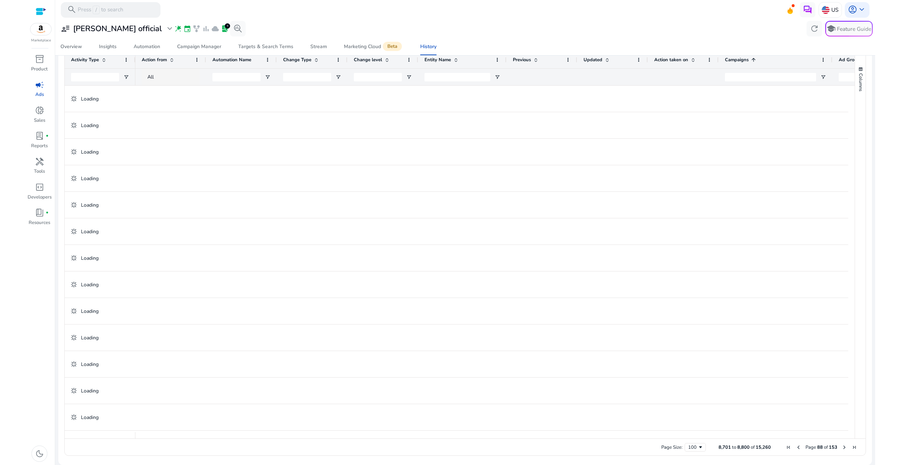
click at [843, 446] on span "Next Page" at bounding box center [845, 447] width 6 height 6
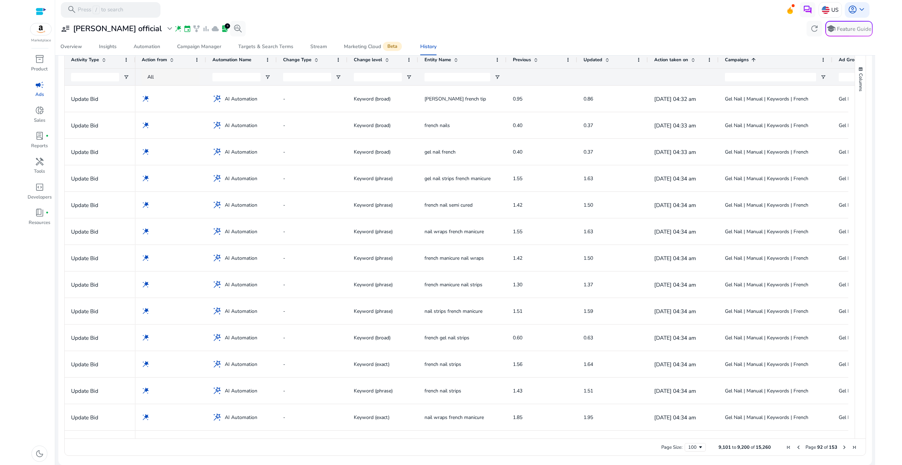
click at [843, 446] on span "Next Page" at bounding box center [845, 447] width 6 height 6
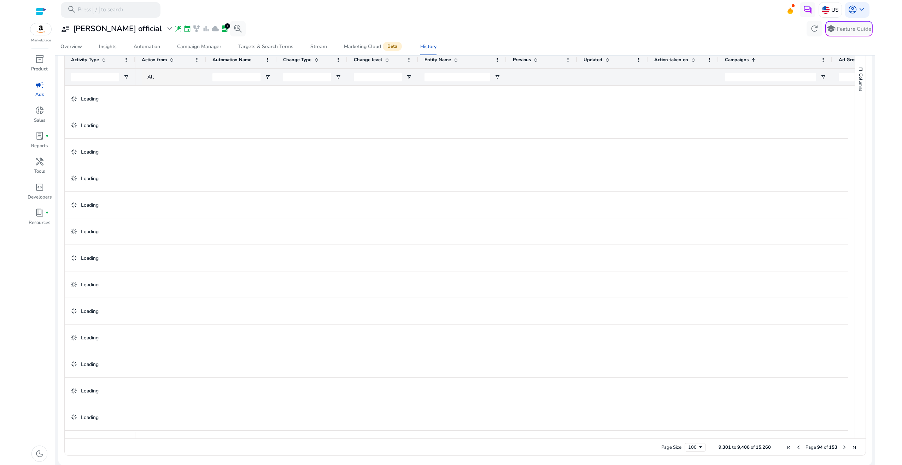
click at [843, 446] on span "Next Page" at bounding box center [845, 447] width 6 height 6
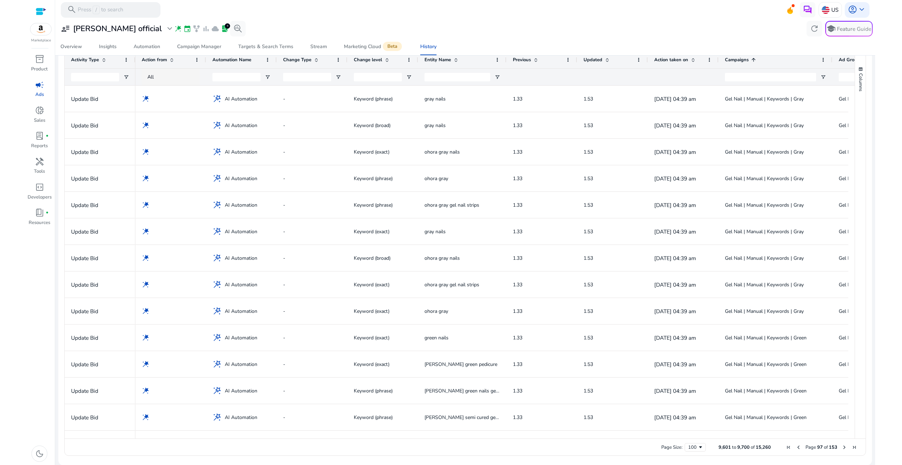
click at [843, 446] on span "Next Page" at bounding box center [845, 447] width 6 height 6
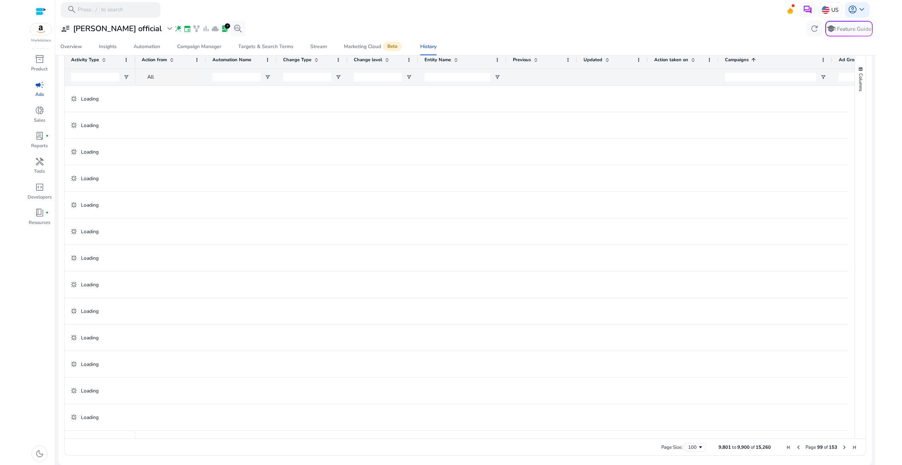
click at [843, 446] on span "Next Page" at bounding box center [845, 447] width 6 height 6
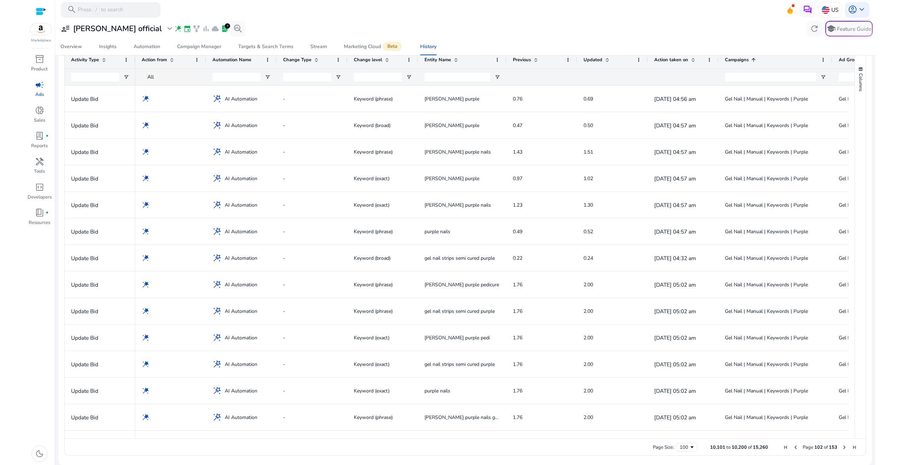
click at [843, 446] on span "Next Page" at bounding box center [845, 447] width 6 height 6
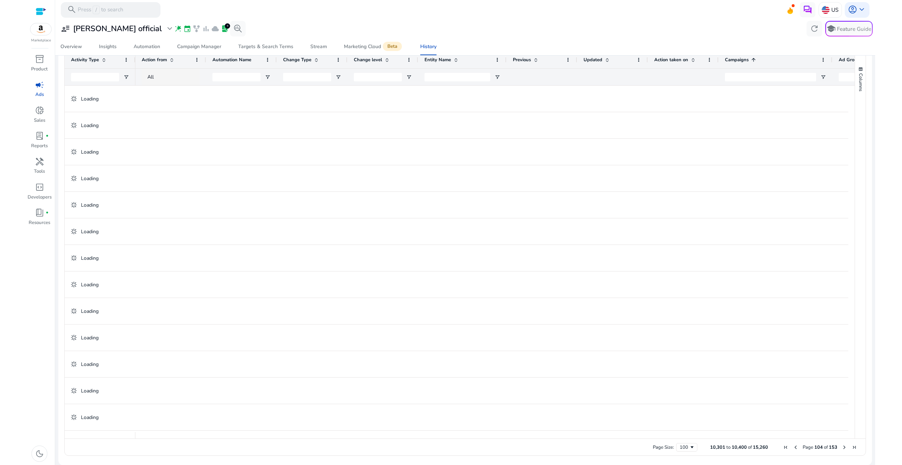
click at [843, 446] on span "Next Page" at bounding box center [845, 447] width 6 height 6
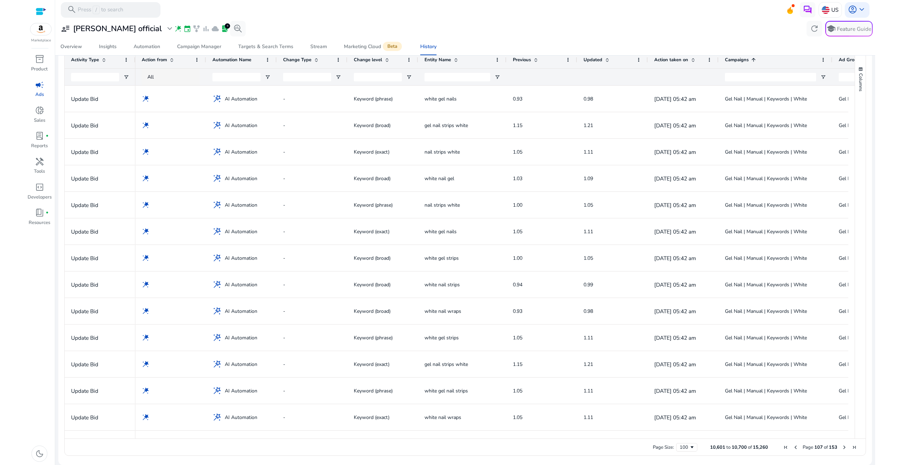
click at [843, 446] on span "Next Page" at bounding box center [845, 447] width 6 height 6
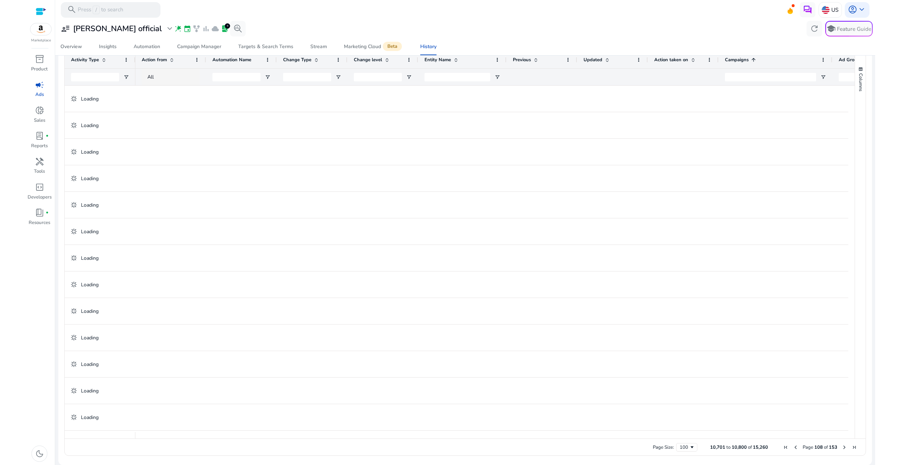
click at [843, 446] on span "Next Page" at bounding box center [845, 447] width 6 height 6
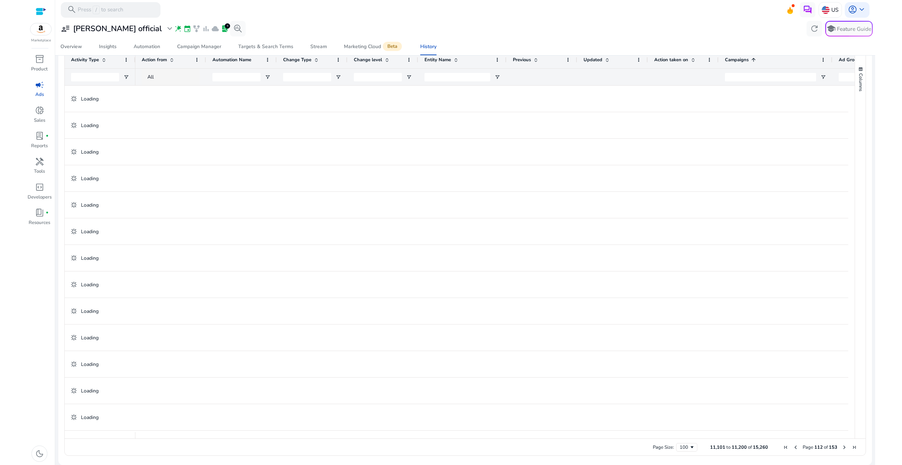
click at [843, 446] on span "Next Page" at bounding box center [845, 447] width 6 height 6
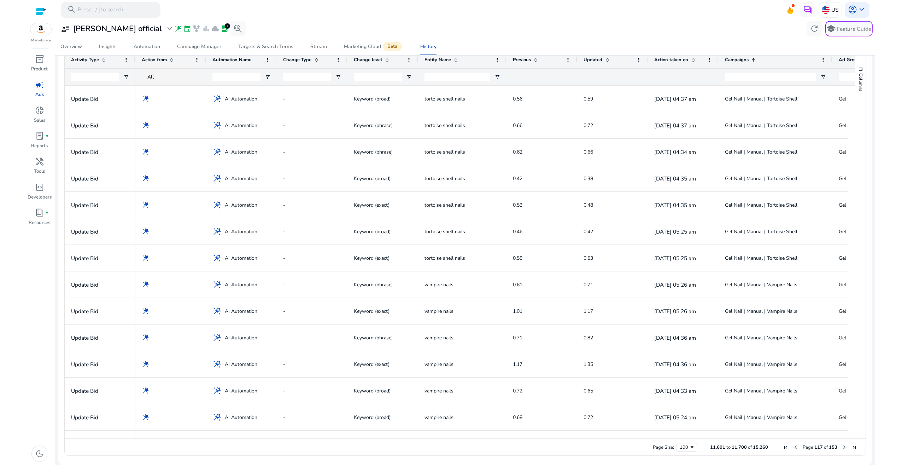
click at [783, 449] on span "First Page" at bounding box center [786, 447] width 6 height 6
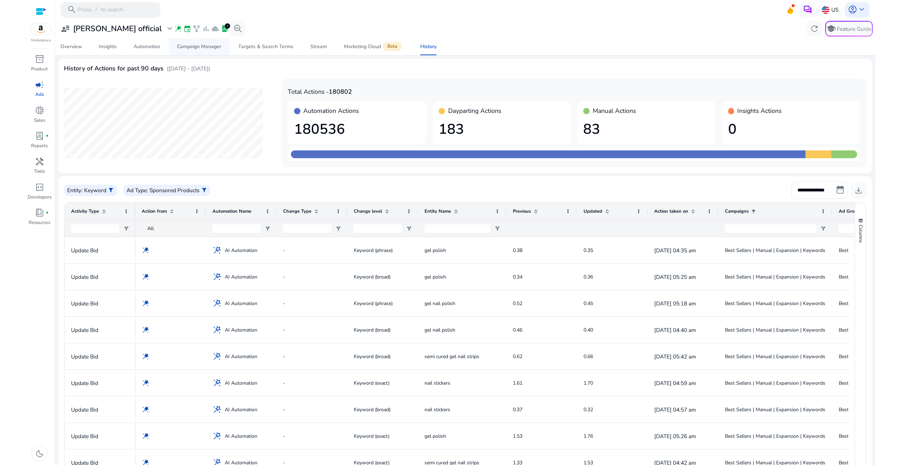
click at [206, 45] on div "Campaign Manager" at bounding box center [199, 46] width 44 height 5
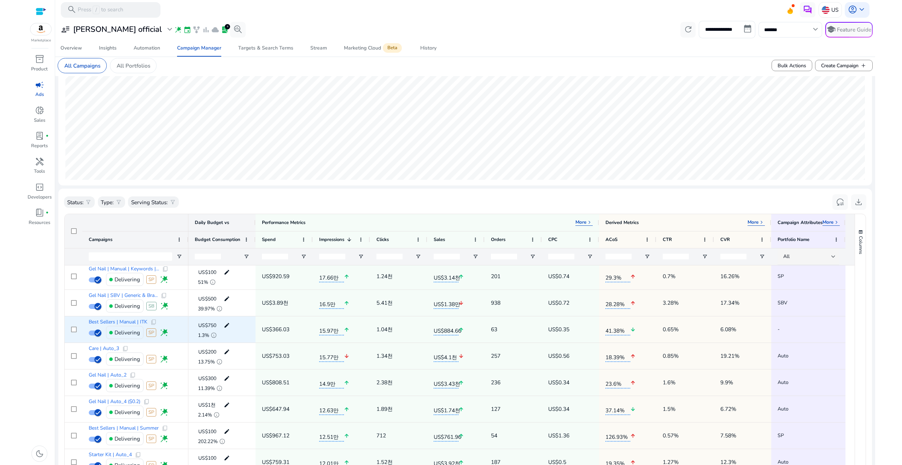
scroll to position [530, 0]
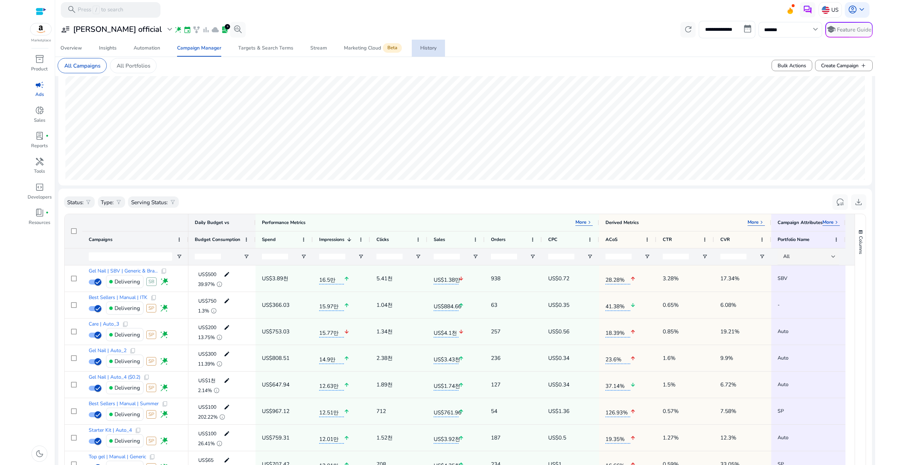
click at [428, 49] on div "History" at bounding box center [428, 48] width 16 height 5
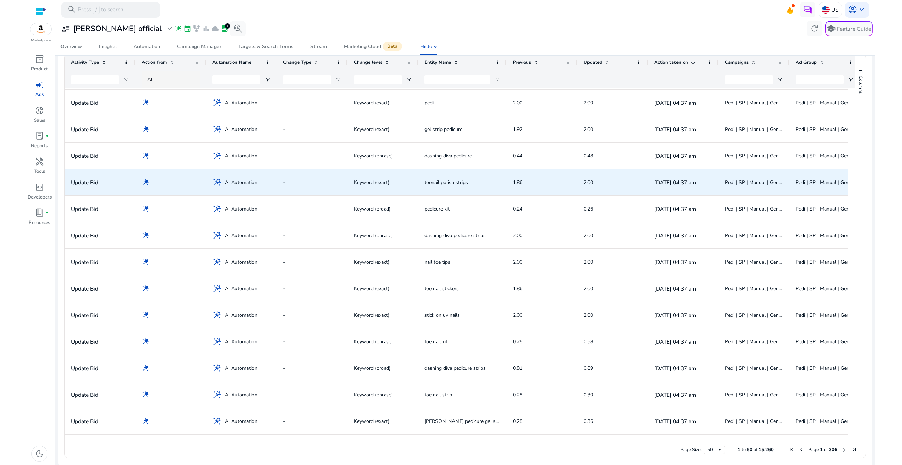
scroll to position [151, 0]
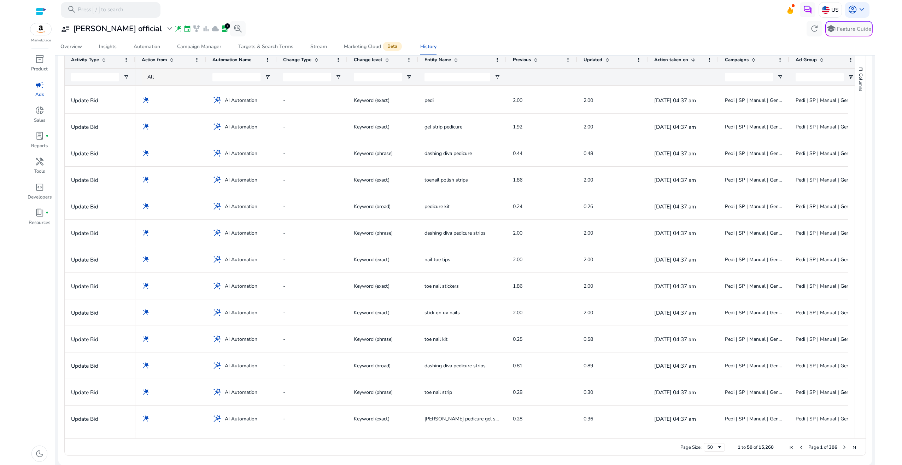
click at [844, 448] on span "Next Page" at bounding box center [845, 447] width 6 height 6
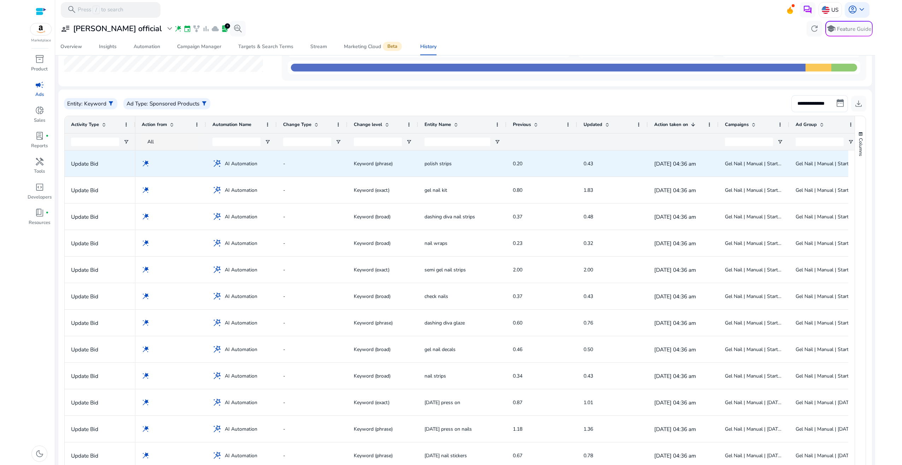
scroll to position [81, 0]
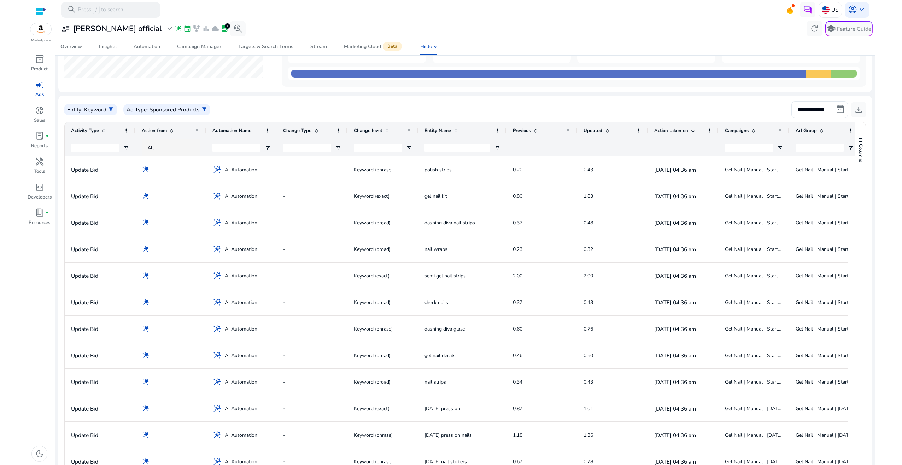
click at [754, 132] on span at bounding box center [754, 131] width 6 height 6
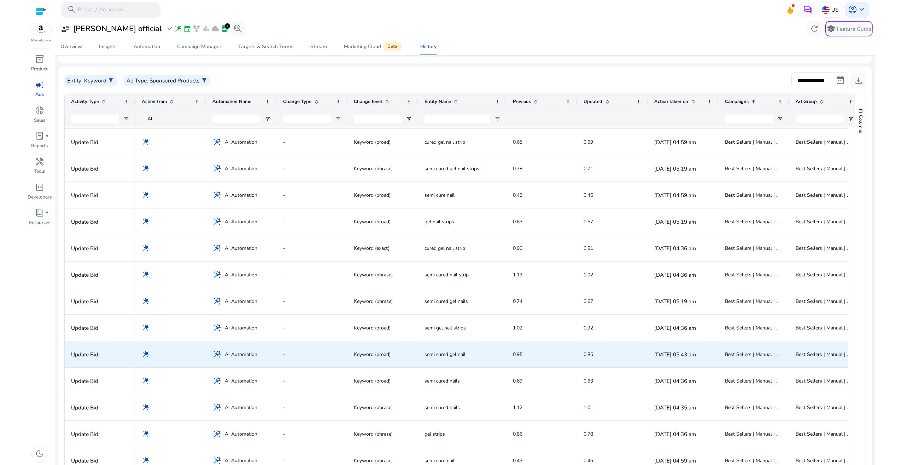
scroll to position [0, 0]
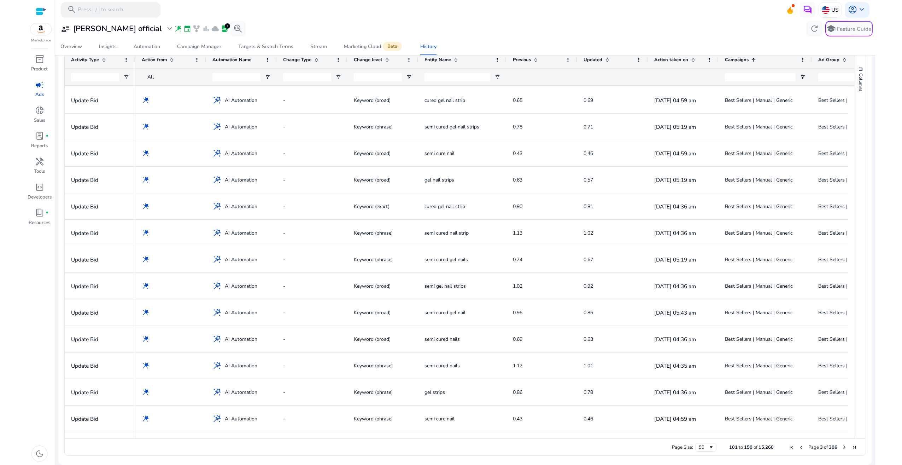
drag, startPoint x: 787, startPoint y: 60, endPoint x: 810, endPoint y: 64, distance: 22.6
click at [810, 64] on div at bounding box center [811, 59] width 3 height 17
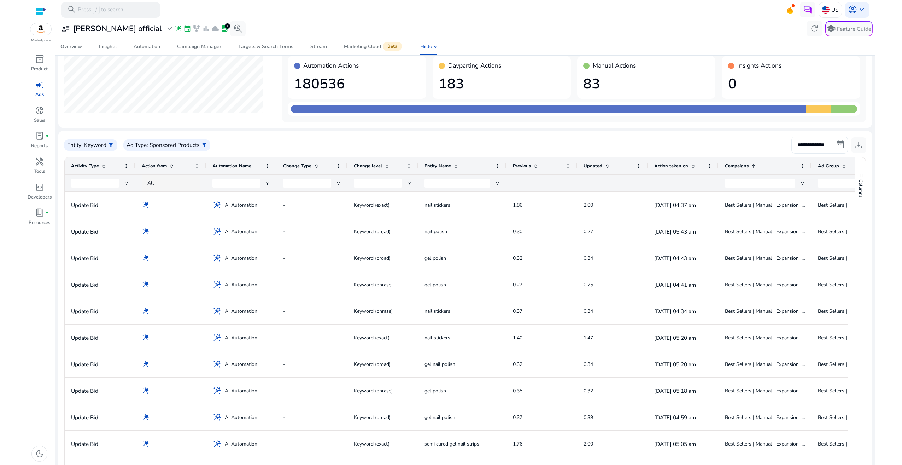
click at [835, 145] on input "**********" at bounding box center [820, 144] width 57 height 17
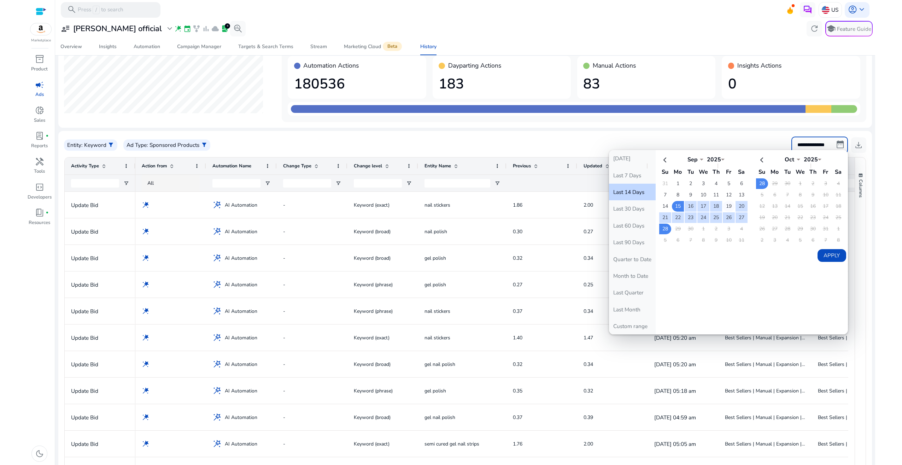
click at [729, 207] on td "19" at bounding box center [729, 206] width 12 height 11
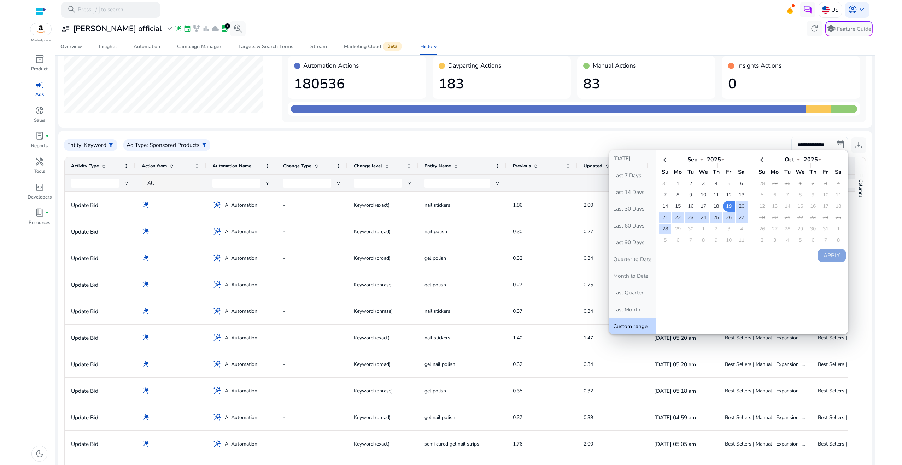
click at [769, 183] on td "29" at bounding box center [775, 183] width 12 height 11
click at [760, 183] on td "28" at bounding box center [762, 183] width 12 height 11
click at [839, 255] on button "Apply" at bounding box center [832, 255] width 29 height 13
type input "**********"
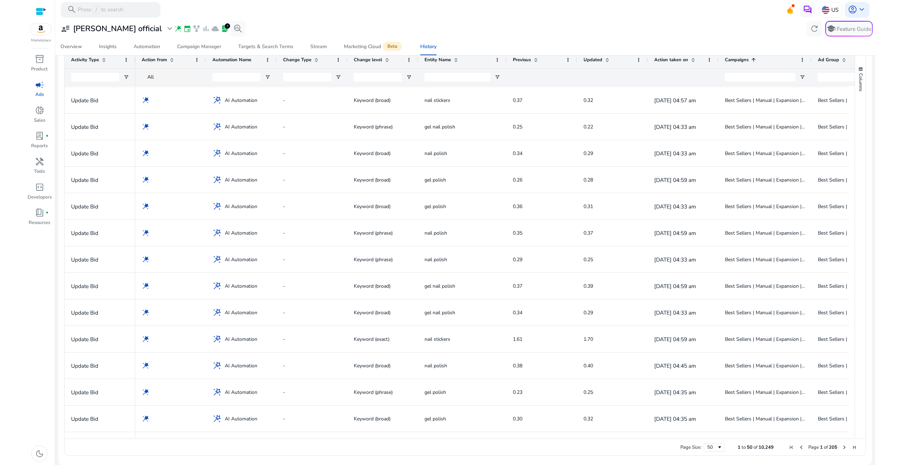
click at [842, 447] on span "Next Page" at bounding box center [845, 447] width 6 height 6
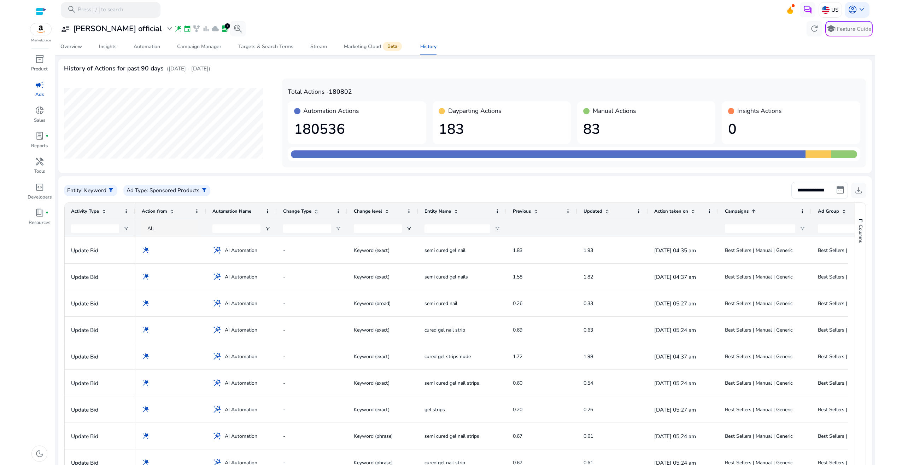
click at [686, 189] on div "**********" at bounding box center [465, 190] width 802 height 17
click at [215, 50] on span "Campaign Manager" at bounding box center [199, 46] width 44 height 17
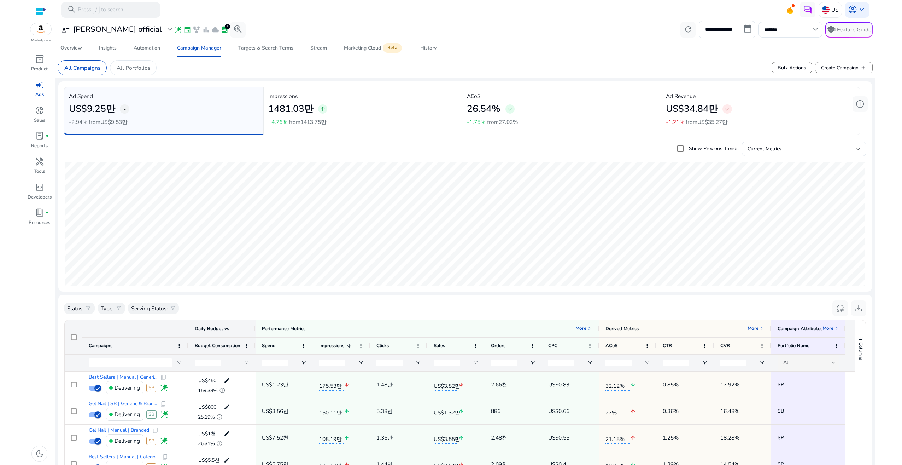
drag, startPoint x: 903, startPoint y: 209, endPoint x: 903, endPoint y: 296, distance: 87.3
click at [902, 296] on html "**********" at bounding box center [451, 232] width 902 height 465
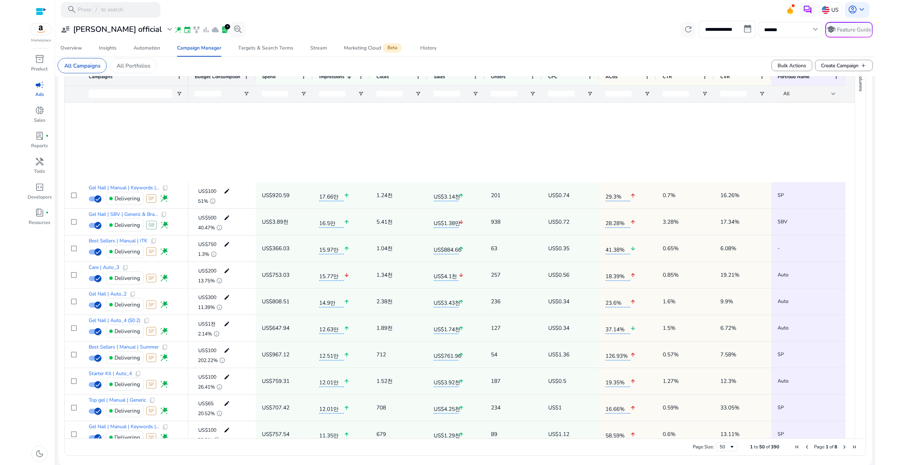
scroll to position [990, 0]
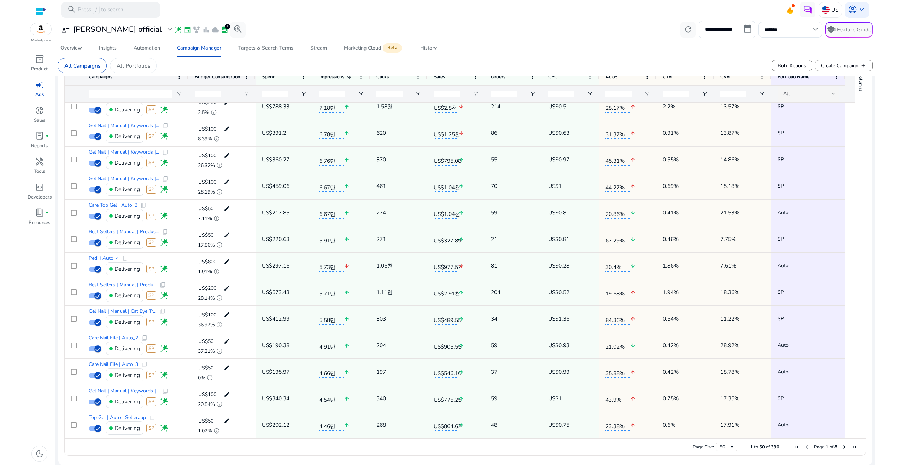
click at [842, 446] on span "Next Page" at bounding box center [845, 447] width 6 height 6
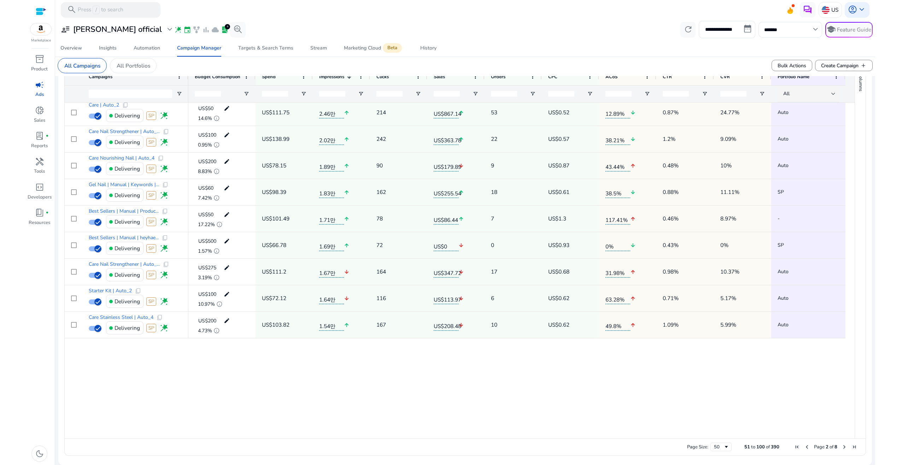
scroll to position [0, 0]
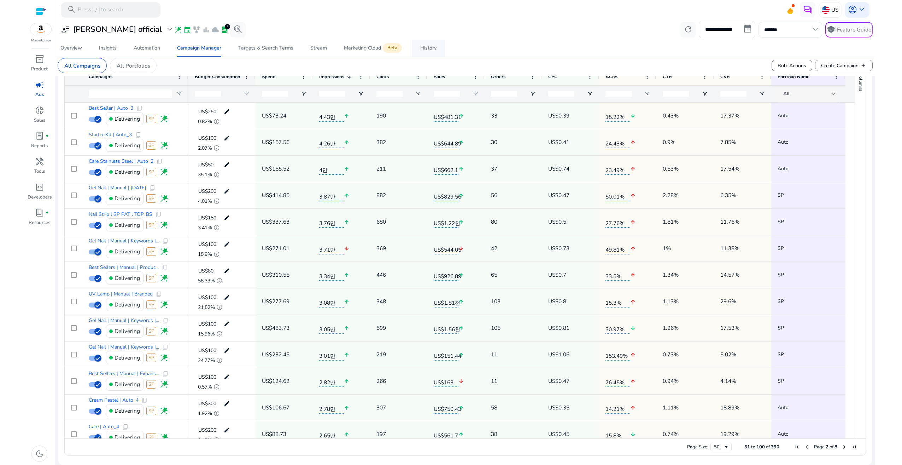
click at [414, 49] on link "History" at bounding box center [428, 48] width 33 height 17
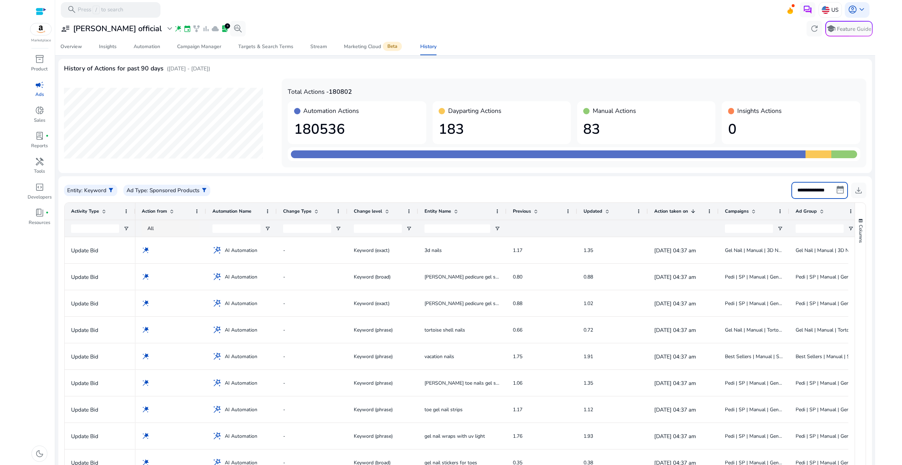
click at [841, 189] on input "**********" at bounding box center [820, 190] width 57 height 17
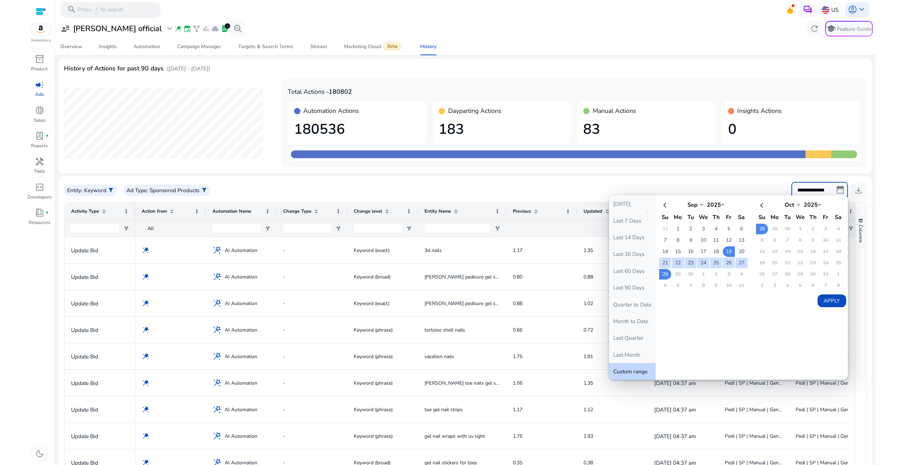
click at [737, 251] on td "20" at bounding box center [742, 251] width 12 height 11
click at [739, 253] on td "20" at bounding box center [742, 251] width 12 height 11
click at [838, 304] on button "Apply" at bounding box center [832, 300] width 29 height 13
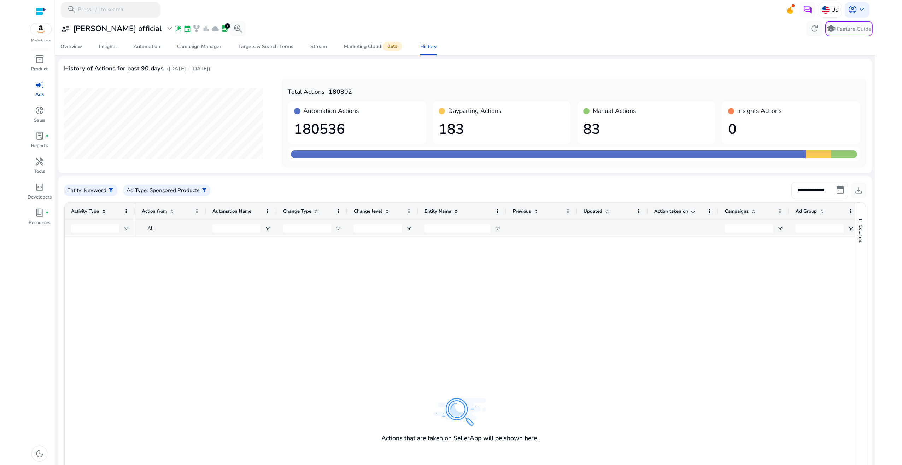
click at [840, 189] on input "**********" at bounding box center [820, 190] width 57 height 17
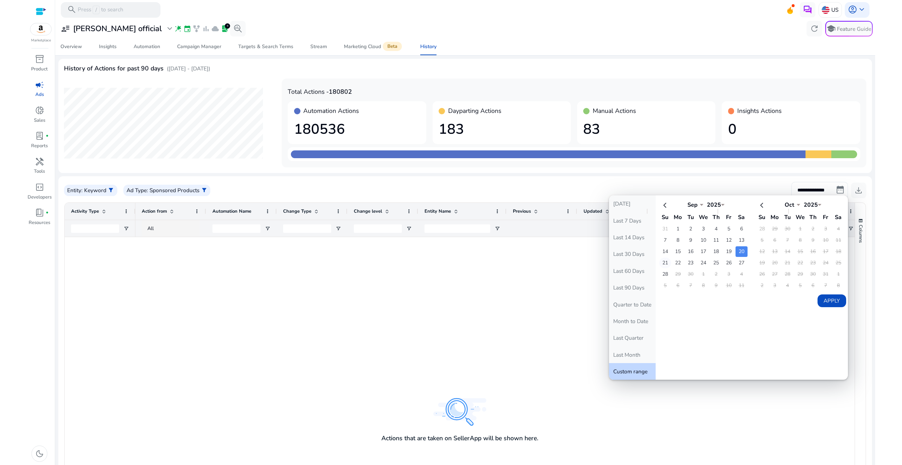
click at [666, 263] on td "21" at bounding box center [665, 262] width 12 height 11
click at [665, 263] on td "21" at bounding box center [665, 262] width 12 height 11
click at [830, 298] on button "Apply" at bounding box center [832, 300] width 29 height 13
type input "**********"
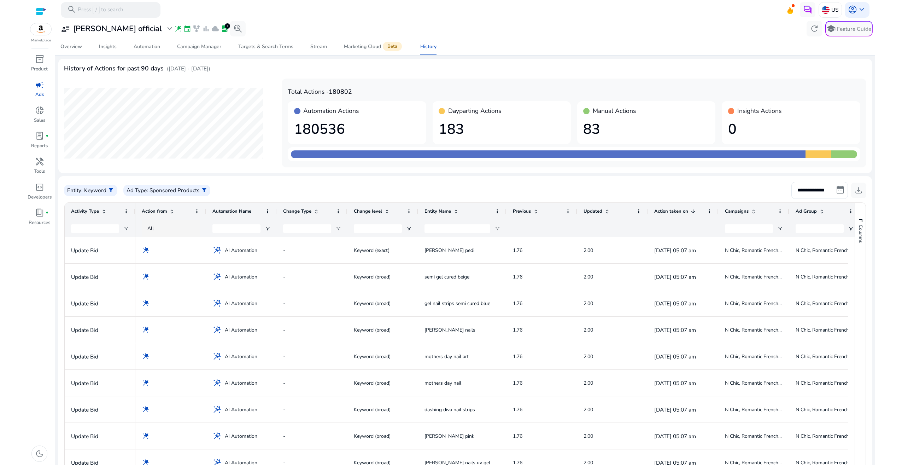
drag, startPoint x: 869, startPoint y: 234, endPoint x: 869, endPoint y: 287, distance: 52.7
click at [869, 287] on ag-grid-angular "1 to 50 of 2,523. Page 1 of 51 Drag here to set row groups Drag here to set col…" at bounding box center [465, 405] width 813 height 412
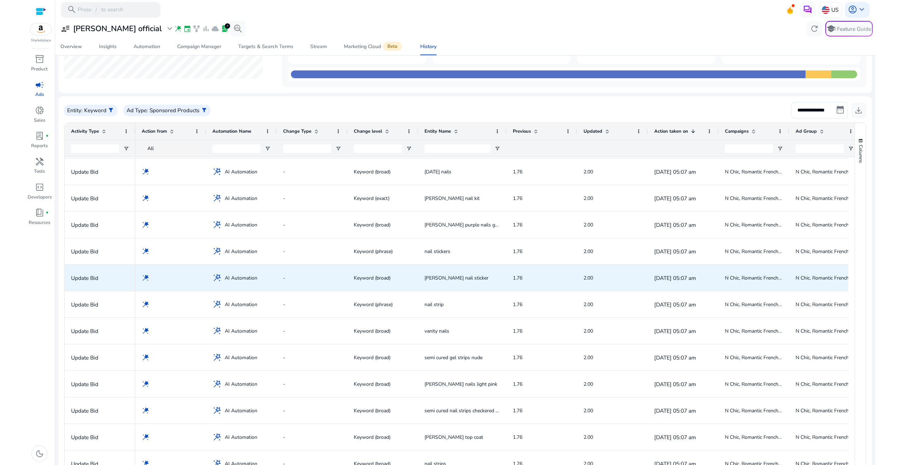
scroll to position [151, 0]
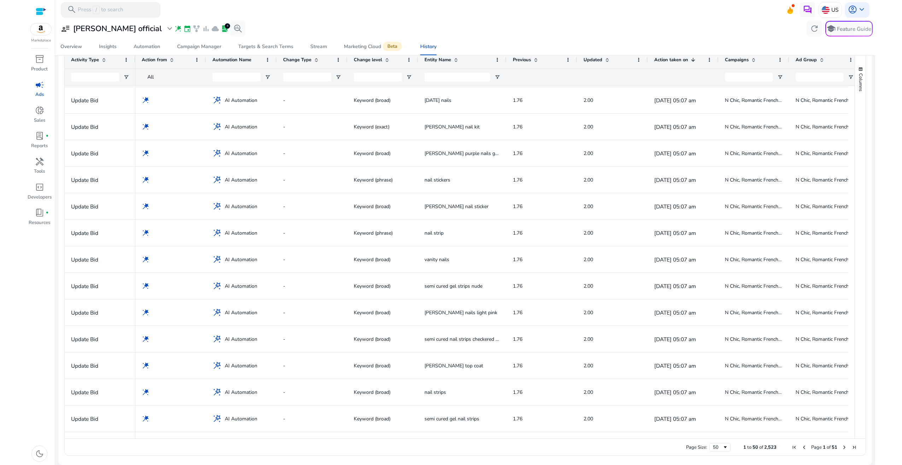
click at [842, 447] on span "Next Page" at bounding box center [845, 447] width 6 height 6
click at [752, 62] on span at bounding box center [754, 60] width 6 height 6
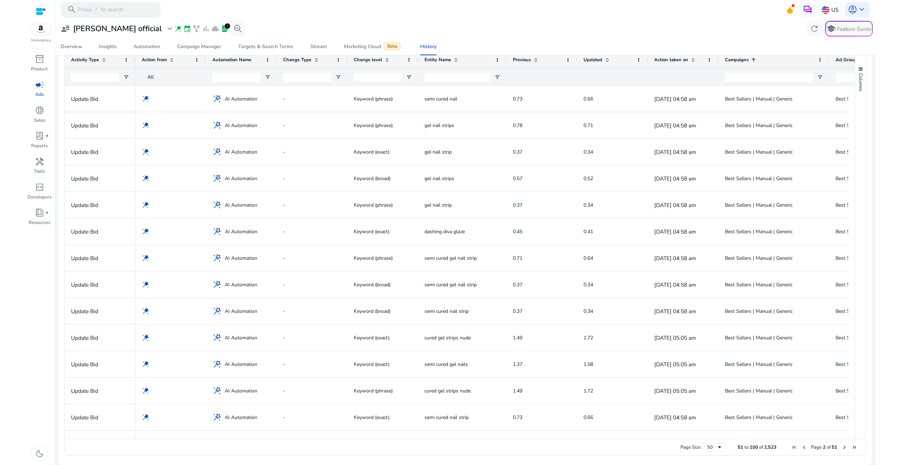
drag, startPoint x: 787, startPoint y: 60, endPoint x: 827, endPoint y: 57, distance: 40.1
click at [828, 57] on div at bounding box center [829, 59] width 3 height 17
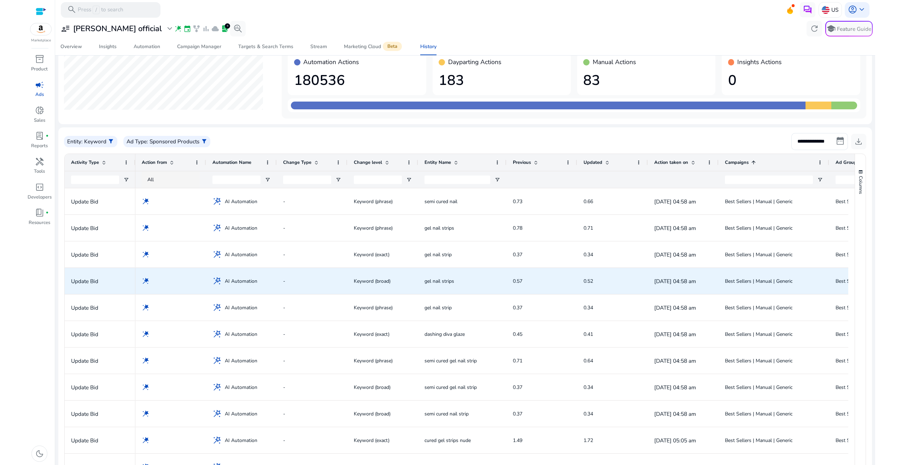
scroll to position [45, 0]
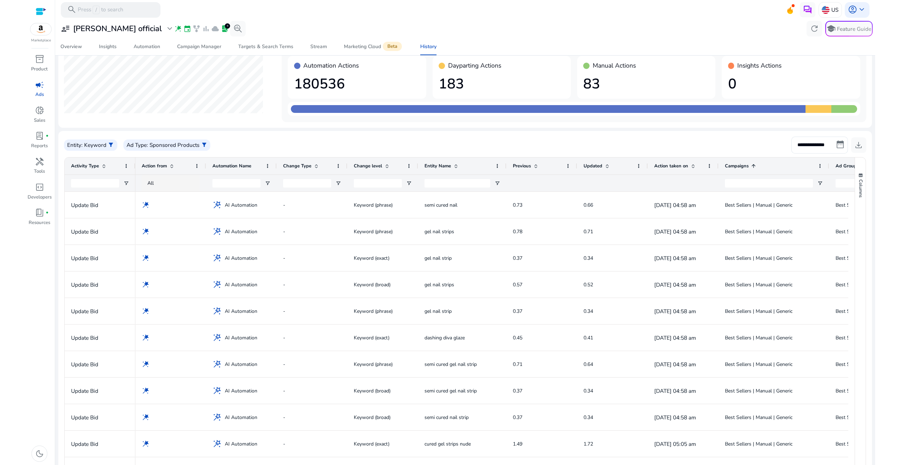
drag, startPoint x: 876, startPoint y: 166, endPoint x: 870, endPoint y: 295, distance: 129.2
click at [869, 297] on html "**********" at bounding box center [451, 232] width 902 height 465
drag, startPoint x: 871, startPoint y: 290, endPoint x: 874, endPoint y: 306, distance: 16.1
click at [874, 306] on mat-sidenav-content "**********" at bounding box center [465, 232] width 820 height 465
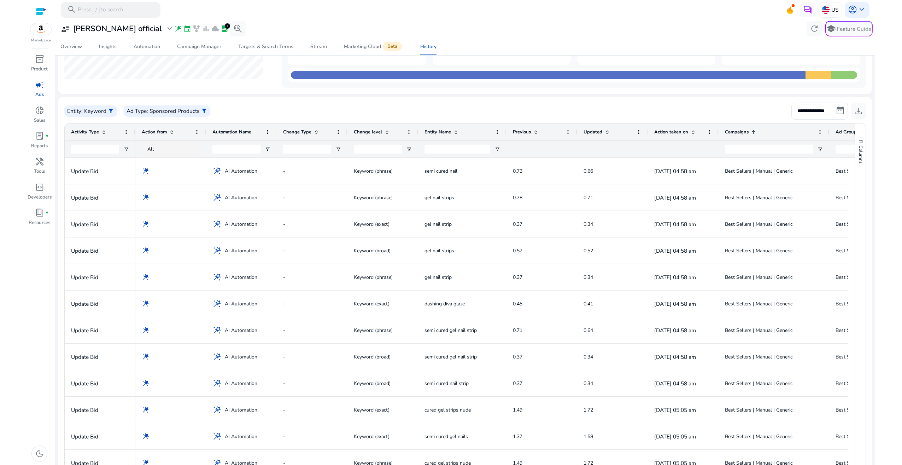
scroll to position [81, 0]
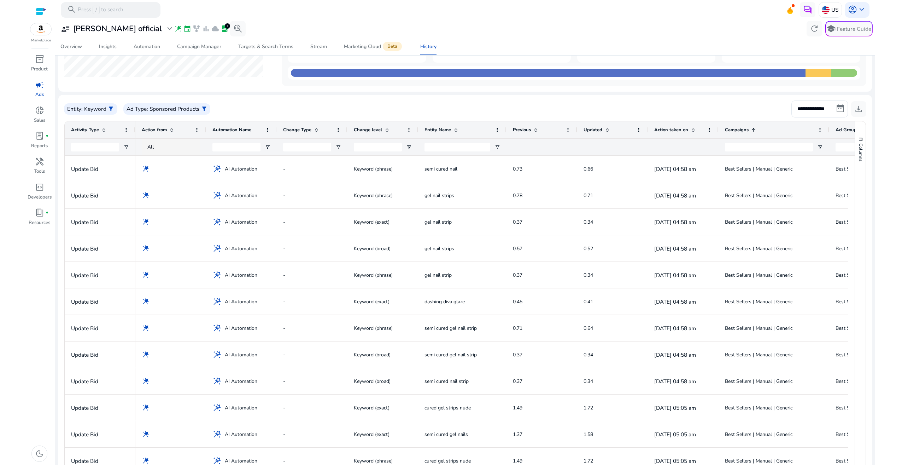
drag, startPoint x: 871, startPoint y: 334, endPoint x: 875, endPoint y: 393, distance: 59.1
click at [875, 393] on mat-sidenav-content "**********" at bounding box center [465, 232] width 820 height 465
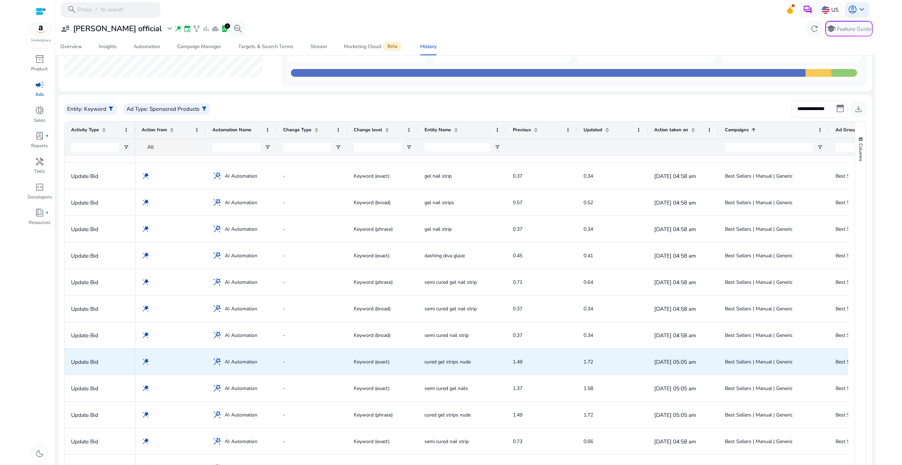
scroll to position [0, 0]
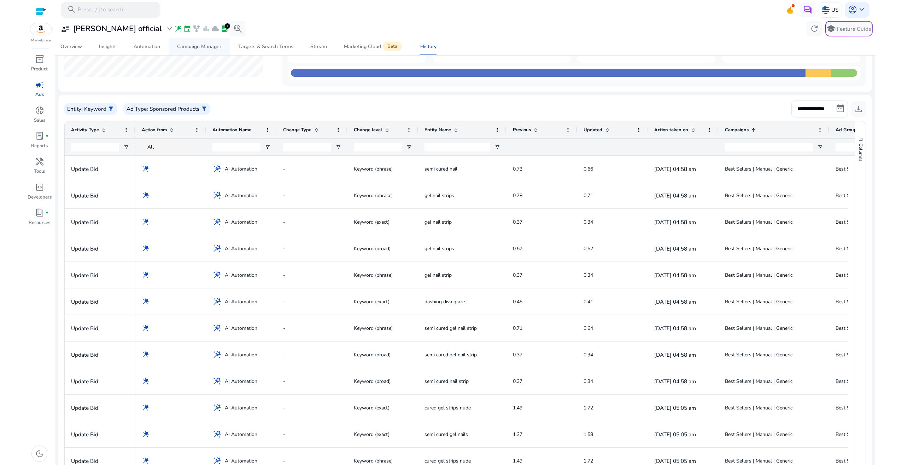
click at [207, 45] on div "Campaign Manager" at bounding box center [199, 46] width 44 height 5
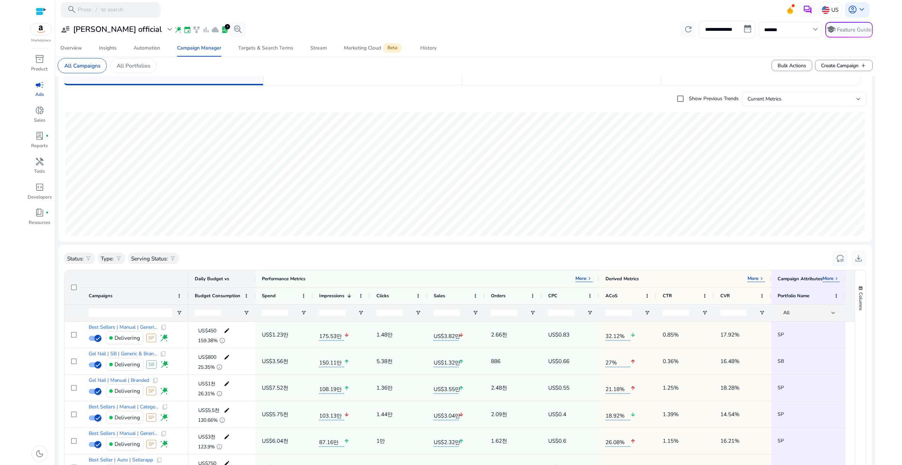
scroll to position [71, 0]
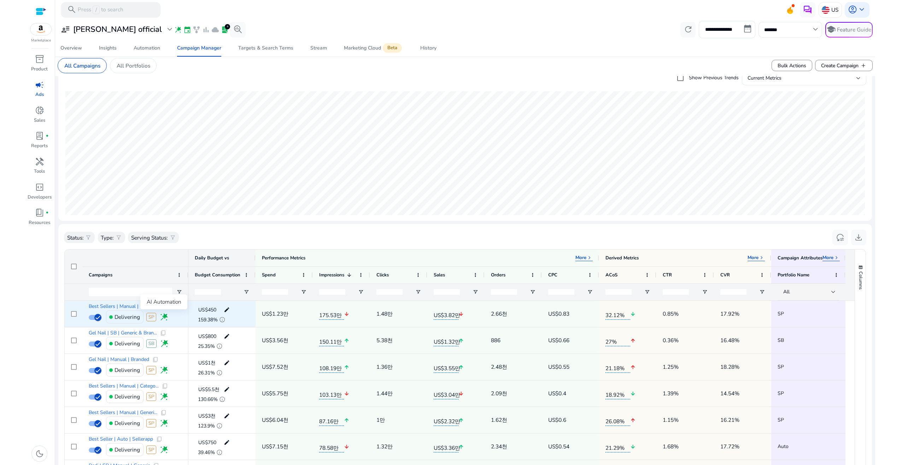
click at [165, 317] on span "wand_stars" at bounding box center [163, 316] width 9 height 9
